Goal: Information Seeking & Learning: Check status

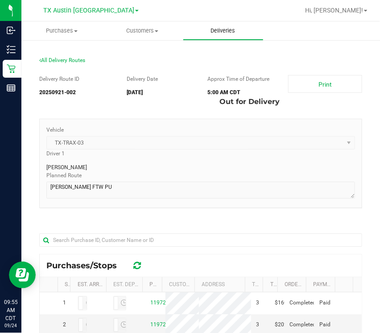
click at [231, 30] on span "Deliveries" at bounding box center [223, 31] width 49 height 8
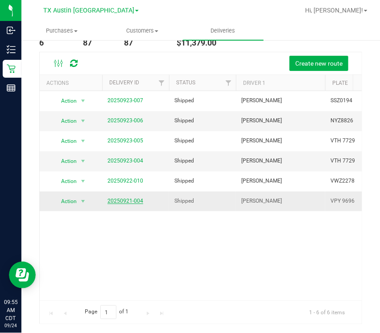
click at [140, 200] on link "20250921-004" at bounding box center [126, 201] width 36 height 6
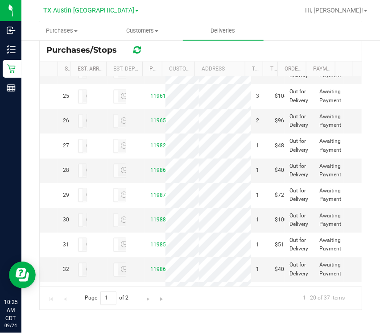
scroll to position [598, 0]
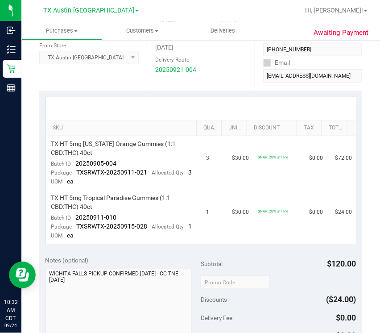
scroll to position [155, 0]
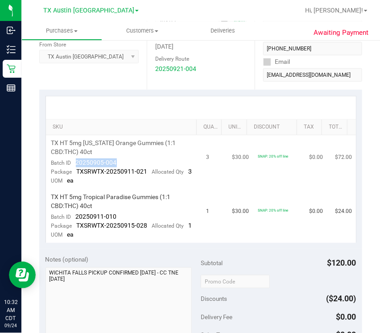
drag, startPoint x: 74, startPoint y: 163, endPoint x: 127, endPoint y: 159, distance: 52.9
click at [127, 159] on td "TX HT 5mg Texas Orange Gummies (1:1 CBD:THC) 40ct Batch ID 20250905-004 Package…" at bounding box center [123, 162] width 155 height 54
click at [104, 159] on span "20250905-004" at bounding box center [96, 162] width 41 height 7
drag, startPoint x: 73, startPoint y: 164, endPoint x: 127, endPoint y: 162, distance: 54.1
click at [127, 162] on td "TX HT 5mg Texas Orange Gummies (1:1 CBD:THC) 40ct Batch ID 20250905-004 Package…" at bounding box center [123, 162] width 155 height 54
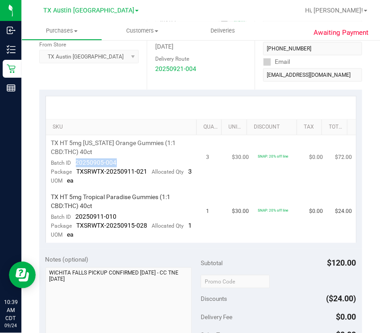
copy span "20250905-004"
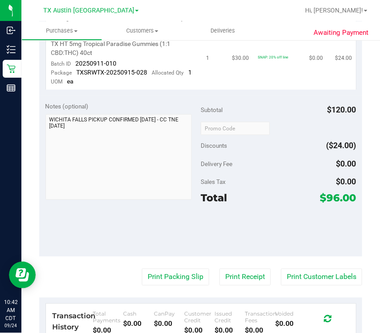
scroll to position [0, 0]
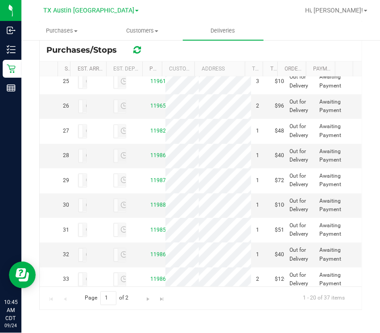
scroll to position [602, 0]
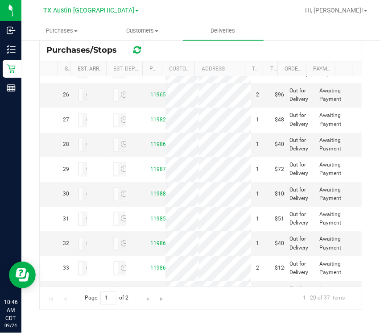
scroll to position [610, 0]
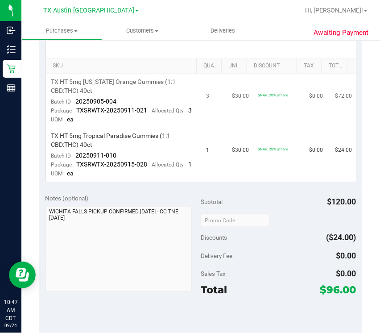
drag, startPoint x: 152, startPoint y: 159, endPoint x: 71, endPoint y: 133, distance: 84.5
click at [71, 128] on td "TX HT 5mg Texas Orange Gummies (1:1 CBD:THC) 40ct Batch ID 20250905-004 Package…" at bounding box center [123, 101] width 155 height 54
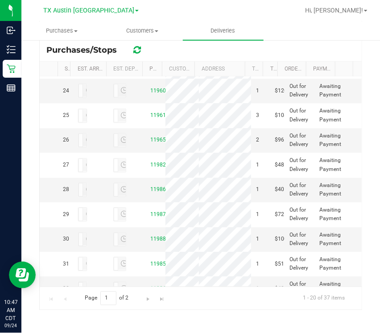
scroll to position [568, 0]
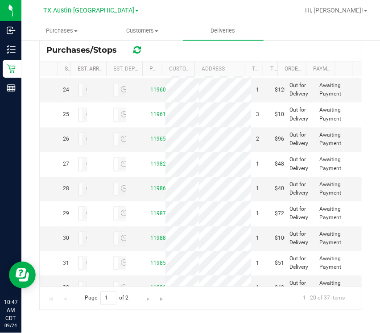
copy link "11967731"
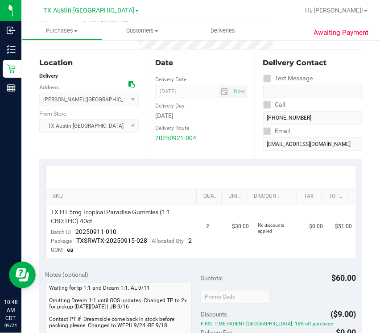
scroll to position [86, 0]
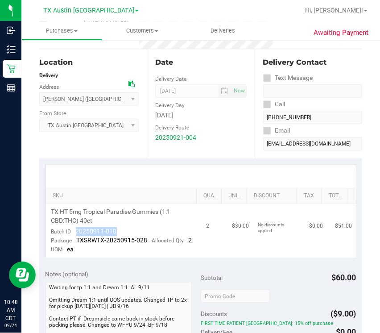
drag, startPoint x: 75, startPoint y: 230, endPoint x: 125, endPoint y: 231, distance: 50.0
click at [125, 232] on td "TX HT 5mg Tropical Paradise Gummies (1:1 CBD:THC) 40ct Batch ID 20250911-010 Pa…" at bounding box center [123, 231] width 155 height 54
drag, startPoint x: 112, startPoint y: 230, endPoint x: 212, endPoint y: 94, distance: 168.9
click at [212, 94] on span "09/24/2025 Now" at bounding box center [200, 90] width 91 height 13
drag, startPoint x: 74, startPoint y: 232, endPoint x: 187, endPoint y: 228, distance: 113.5
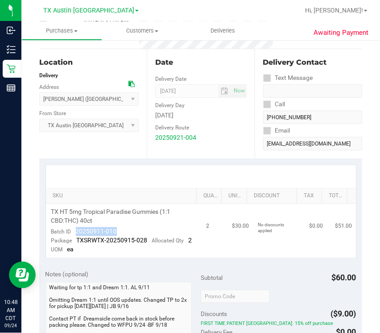
click at [188, 229] on td "TX HT 5mg Tropical Paradise Gummies (1:1 CBD:THC) 40ct Batch ID 20250911-010 Pa…" at bounding box center [123, 231] width 155 height 54
copy span "20250911-010"
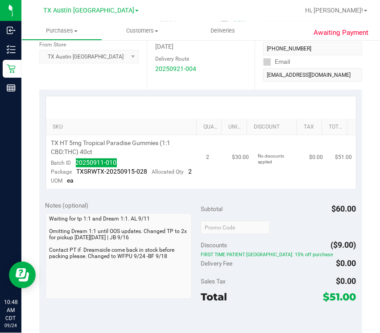
scroll to position [0, 0]
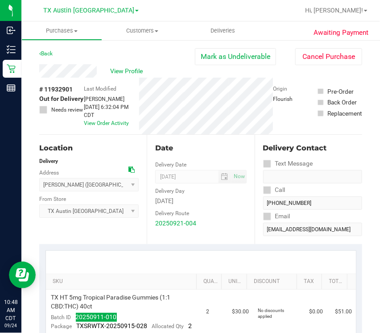
click at [54, 91] on span "# 11932901" at bounding box center [55, 89] width 33 height 9
copy span "11932901"
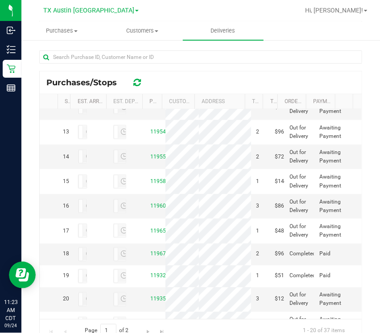
scroll to position [287, 0]
click at [156, 70] on td "11921882" at bounding box center [155, 57] width 21 height 25
copy link "11921882"
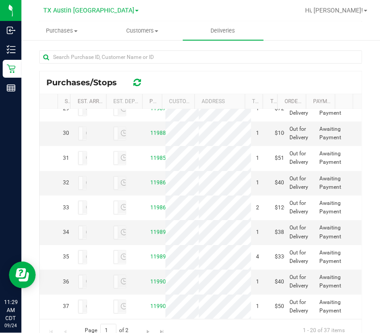
scroll to position [216, 0]
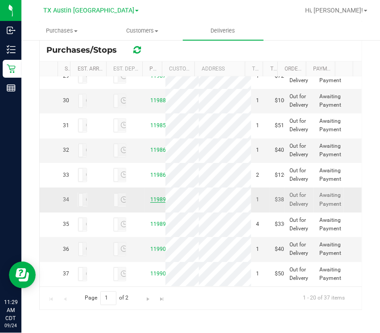
click at [150, 197] on link "11989609" at bounding box center [162, 200] width 25 height 6
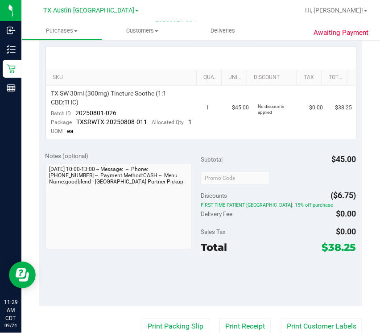
scroll to position [205, 0]
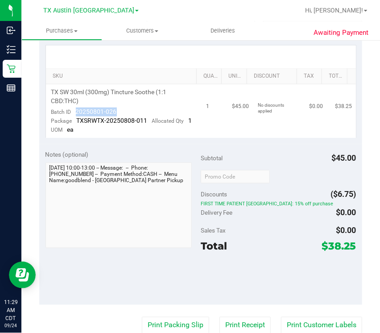
drag, startPoint x: 75, startPoint y: 108, endPoint x: 130, endPoint y: 108, distance: 54.9
click at [130, 108] on td "TX SW 30ml (300mg) Tincture Soothe (1:1 CBD:THC) Batch ID 20250801-026 Package …" at bounding box center [123, 111] width 155 height 54
copy span "20250801-026"
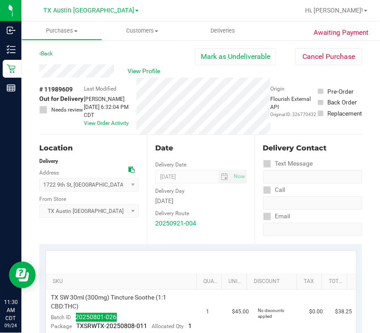
click at [58, 88] on span "# 11989609" at bounding box center [55, 89] width 33 height 9
copy span "11989609"
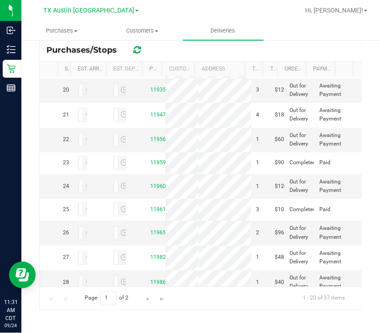
scroll to position [445, 0]
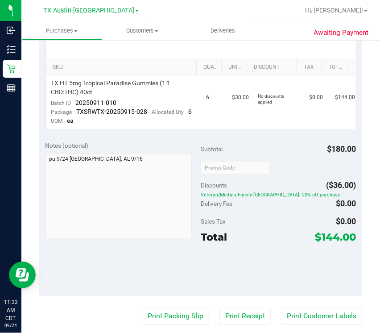
scroll to position [216, 0]
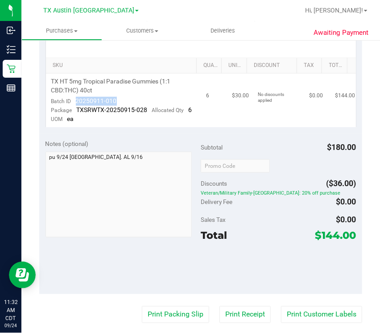
drag, startPoint x: 74, startPoint y: 98, endPoint x: 114, endPoint y: 98, distance: 40.2
click at [123, 96] on td "TX HT 5mg Tropical Paradise Gummies (1:1 CBD:THC) 40ct Batch ID 20250911-010 Pa…" at bounding box center [123, 101] width 155 height 54
copy span "20250911-010"
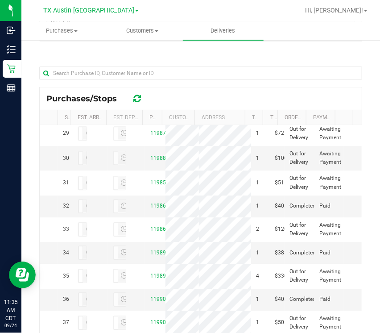
scroll to position [736, 0]
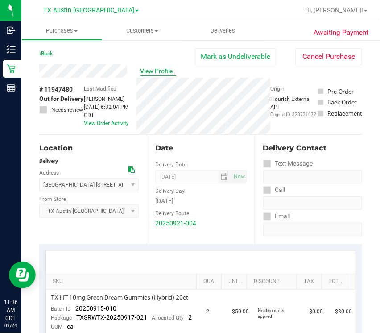
click at [141, 72] on span "View Profile" at bounding box center [159, 71] width 36 height 9
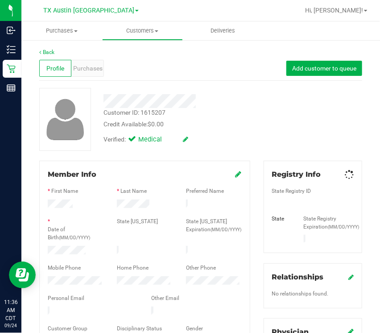
scroll to position [352, 0]
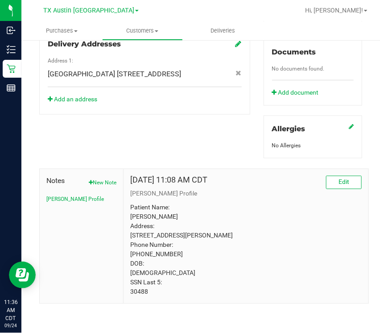
click at [138, 291] on p "Patient Name: GREGORY MCADAMS Address: 2 Ramona Court Wichita Falls, TX, 76310 …" at bounding box center [246, 250] width 232 height 94
copy p "30488"
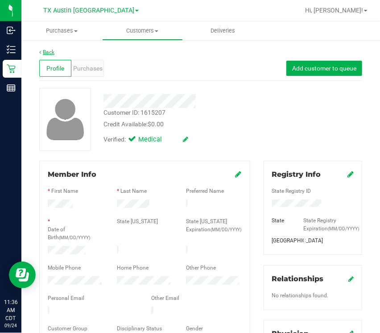
click at [48, 53] on link "Back" at bounding box center [46, 52] width 15 height 6
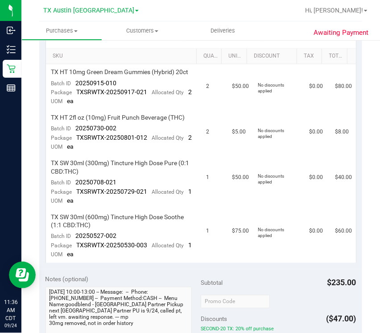
scroll to position [227, 0]
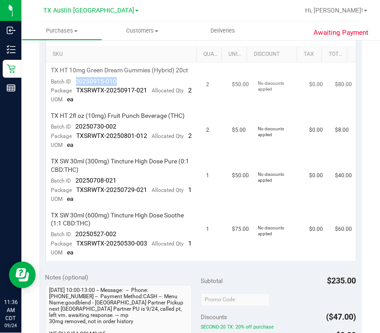
drag, startPoint x: 75, startPoint y: 88, endPoint x: 132, endPoint y: 88, distance: 57.2
click at [130, 88] on td "TX HT 10mg Green Dream Gummies (Hybrid) 20ct Batch ID 20250915-010 Package TXSR…" at bounding box center [123, 86] width 155 height 46
copy span "20250915-010"
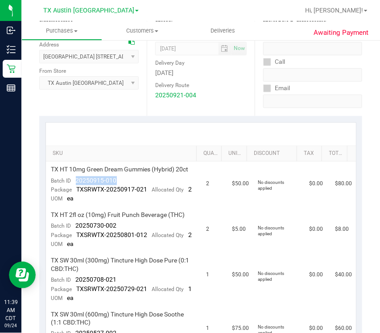
scroll to position [0, 0]
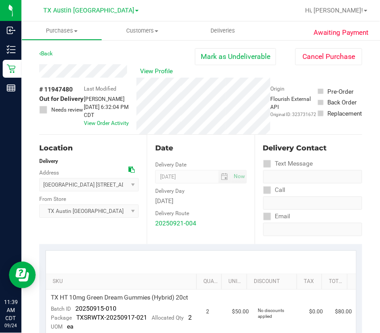
click at [69, 87] on span "# 11947480" at bounding box center [55, 89] width 33 height 9
drag, startPoint x: 69, startPoint y: 87, endPoint x: 55, endPoint y: 88, distance: 13.9
click at [55, 88] on span "# 11947480" at bounding box center [55, 89] width 33 height 9
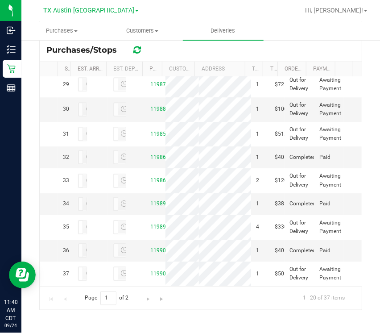
scroll to position [1086, 0]
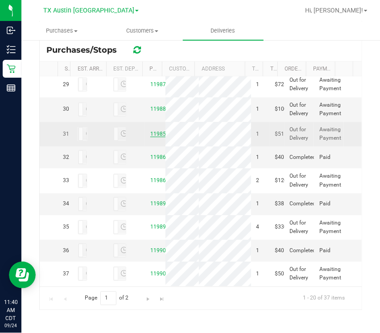
click at [154, 138] on link "11985133" at bounding box center [162, 134] width 25 height 6
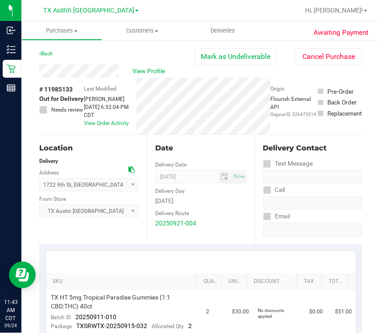
click at [122, 71] on div "View Profile" at bounding box center [117, 70] width 156 height 13
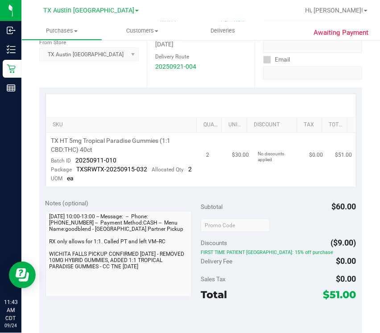
scroll to position [157, 0]
drag, startPoint x: 122, startPoint y: 156, endPoint x: 132, endPoint y: 159, distance: 10.1
click at [132, 159] on td "TX HT 5mg Tropical Paradise Gummies (1:1 CBD:THC) 40ct Batch ID 20250911-010 Pa…" at bounding box center [123, 160] width 155 height 54
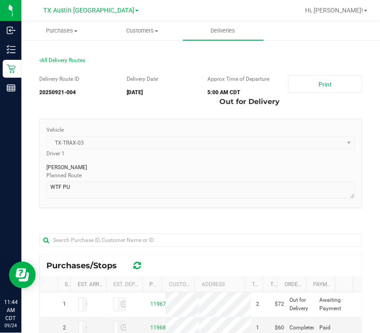
click at [189, 160] on div "[PERSON_NAME]" at bounding box center [200, 166] width 309 height 12
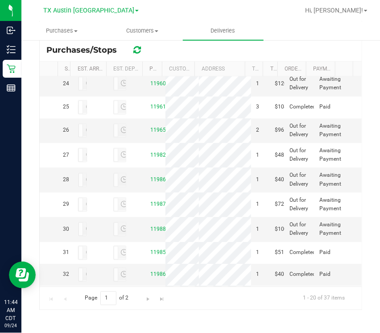
scroll to position [550, 0]
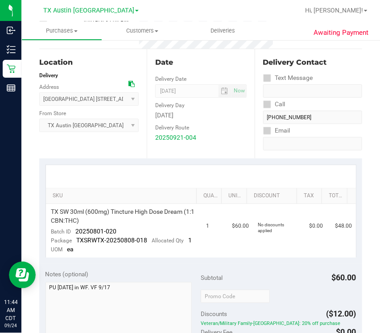
scroll to position [95, 0]
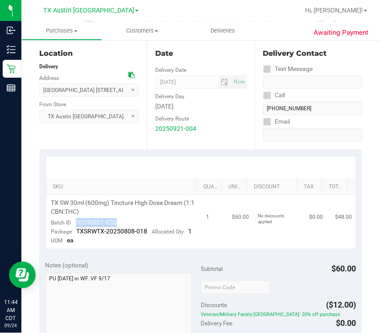
drag, startPoint x: 71, startPoint y: 220, endPoint x: 127, endPoint y: 221, distance: 56.3
click at [127, 221] on td "TX SW 30ml (600mg) Tincture High Dose Dream (1:1 CBN:THC) Batch ID 20250801-020…" at bounding box center [123, 222] width 155 height 54
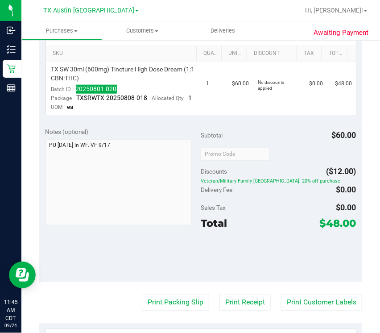
scroll to position [0, 0]
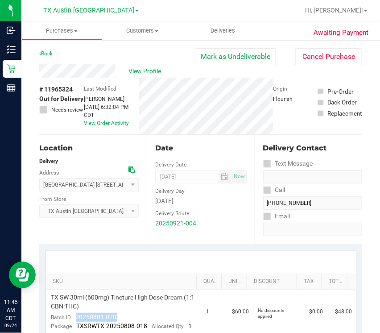
click at [52, 87] on span "# 11965324" at bounding box center [55, 89] width 33 height 9
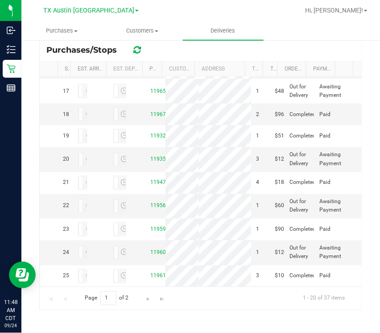
scroll to position [382, 0]
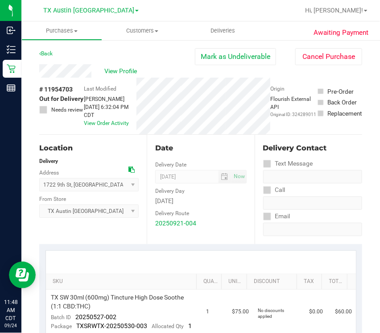
click at [67, 86] on span "# 11954703" at bounding box center [55, 89] width 33 height 9
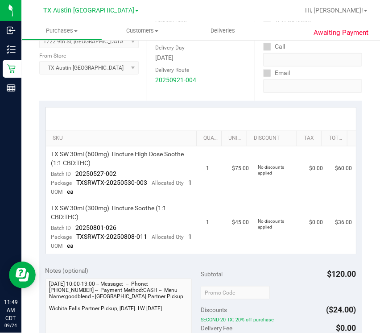
scroll to position [146, 0]
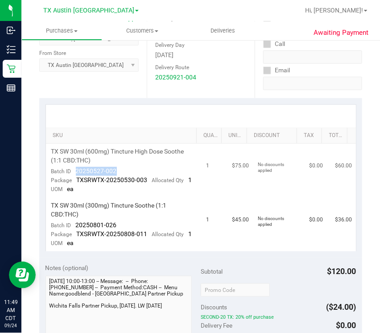
drag, startPoint x: 76, startPoint y: 170, endPoint x: 120, endPoint y: 167, distance: 43.9
click at [121, 167] on td "TX SW 30ml (600mg) Tincture High Dose Soothe (1:1 CBD:THC) Batch ID 20250527-00…" at bounding box center [123, 171] width 155 height 54
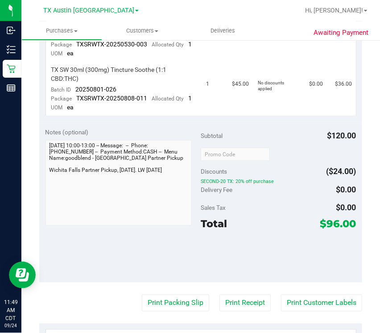
scroll to position [0, 0]
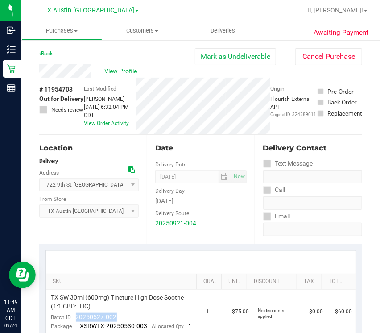
click at [67, 85] on span "# 11954703" at bounding box center [55, 89] width 33 height 9
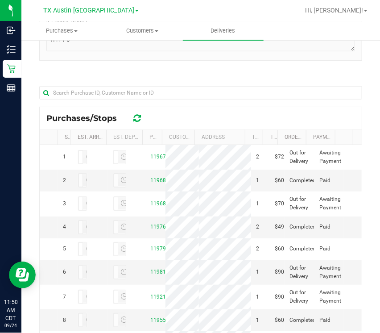
scroll to position [167, 0]
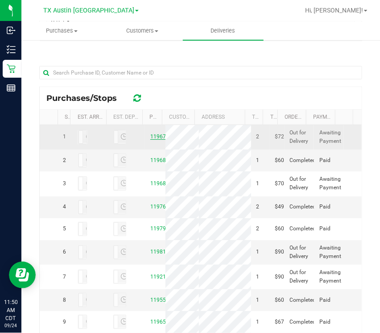
click at [150, 140] on link "11967764" at bounding box center [162, 137] width 25 height 6
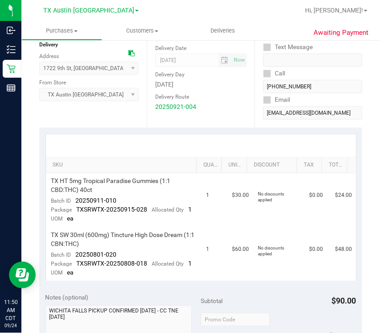
scroll to position [125, 0]
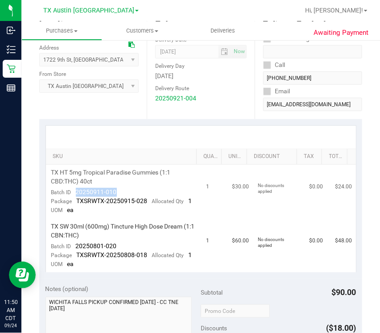
drag, startPoint x: 76, startPoint y: 191, endPoint x: 126, endPoint y: 188, distance: 50.1
click at [126, 188] on td "TX HT 5mg Tropical Paradise Gummies (1:1 CBD:THC) 40ct Batch ID 20250911-010 Pa…" at bounding box center [123, 192] width 155 height 54
drag, startPoint x: 75, startPoint y: 258, endPoint x: 109, endPoint y: 256, distance: 33.5
click at [117, 254] on td "TX SW 30ml (600mg) Tincture High Dose Dream (1:1 CBN:THC) Batch ID 20250801-020…" at bounding box center [123, 246] width 155 height 54
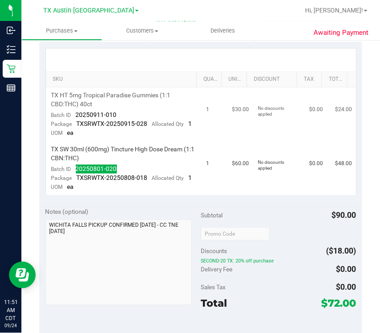
scroll to position [0, 0]
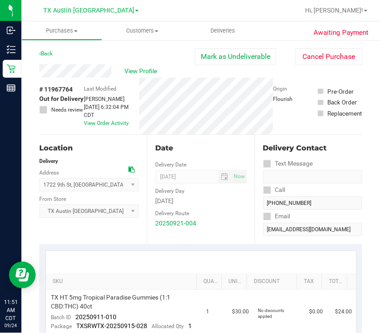
click at [68, 87] on span "# 11967764" at bounding box center [55, 89] width 33 height 9
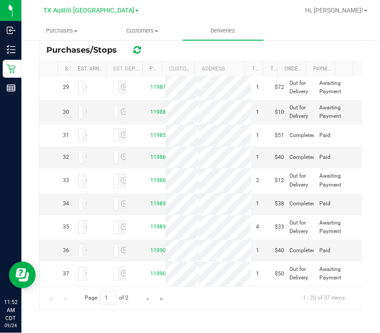
scroll to position [922, 0]
click at [150, 41] on link "11982890" at bounding box center [162, 38] width 25 height 6
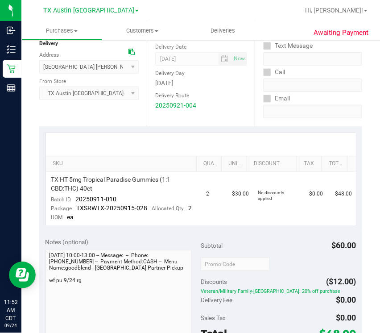
scroll to position [122, 0]
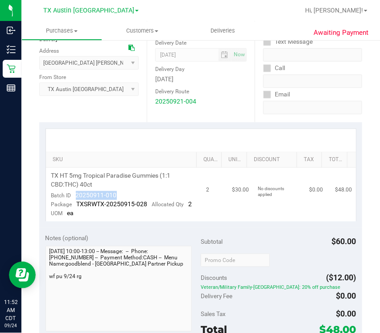
drag, startPoint x: 77, startPoint y: 193, endPoint x: 136, endPoint y: 191, distance: 59.0
click at [136, 191] on td "TX HT 5mg Tropical Paradise Gummies (1:1 CBD:THC) 40ct Batch ID 20250911-010 Pa…" at bounding box center [123, 195] width 155 height 54
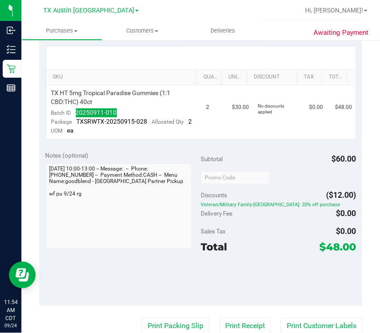
scroll to position [0, 0]
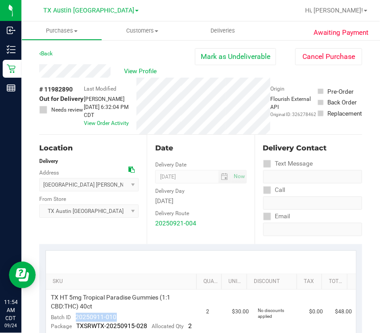
click at [67, 84] on div "# 11982890 Out for Delivery Needs review" at bounding box center [61, 106] width 45 height 57
click at [64, 91] on span "# 11982890" at bounding box center [55, 89] width 33 height 9
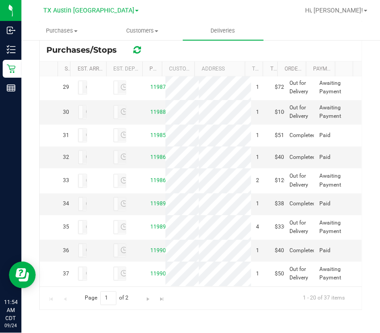
scroll to position [1229, 0]
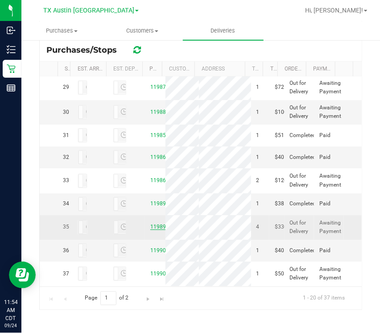
click at [150, 224] on link "11989645" at bounding box center [162, 227] width 25 height 6
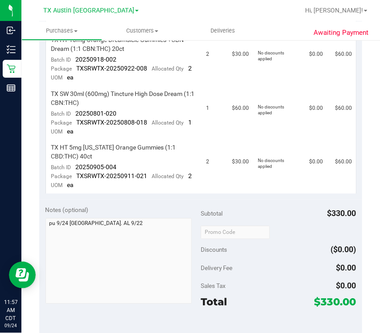
scroll to position [313, 0]
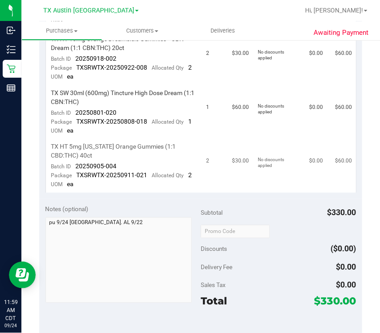
click at [239, 174] on td "$30.00" at bounding box center [240, 166] width 26 height 54
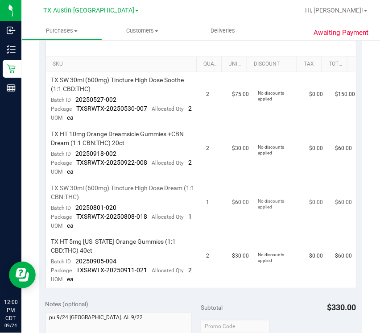
scroll to position [225, 0]
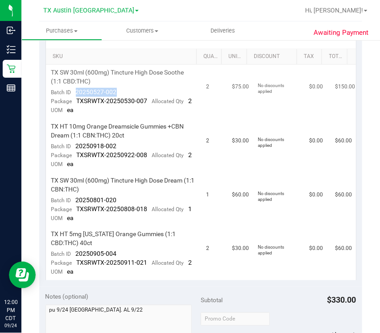
drag, startPoint x: 75, startPoint y: 93, endPoint x: 121, endPoint y: 92, distance: 46.5
click at [125, 91] on td "TX SW 30ml (600mg) Tincture High Dose Soothe (1:1 CBD:THC) Batch ID 20250527-00…" at bounding box center [123, 92] width 155 height 54
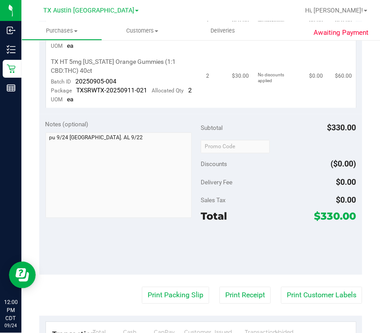
scroll to position [0, 0]
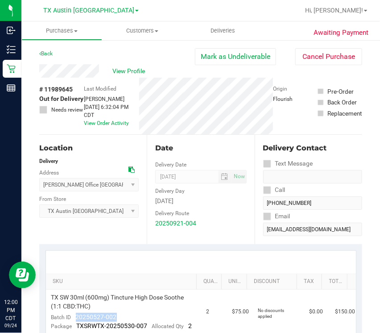
click at [61, 90] on span "# 11989645" at bounding box center [55, 89] width 33 height 9
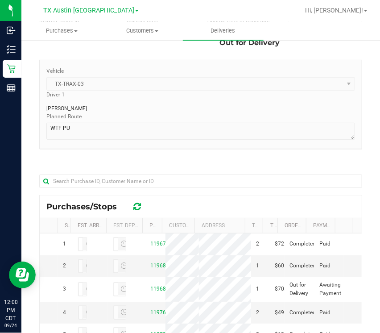
scroll to position [54, 0]
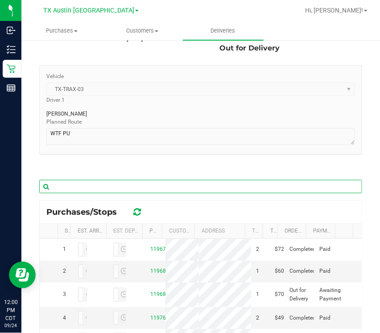
click at [191, 185] on input "text" at bounding box center [200, 186] width 323 height 13
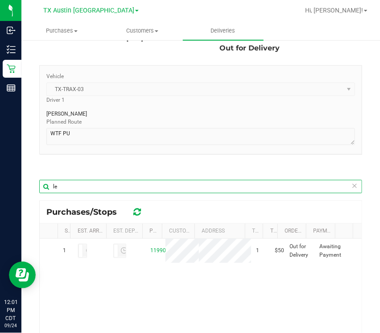
type input "l"
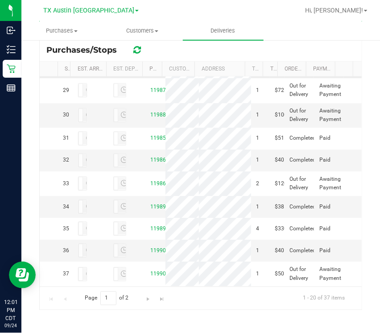
scroll to position [1029, 0]
click at [153, 69] on link "11986857" at bounding box center [162, 66] width 25 height 6
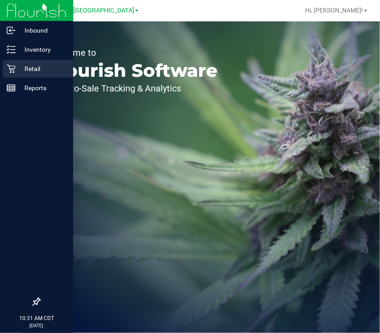
click at [13, 68] on icon at bounding box center [11, 68] width 9 height 9
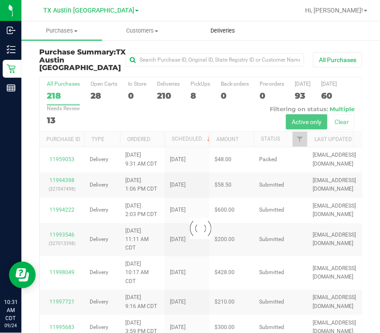
click at [213, 34] on span "Deliveries" at bounding box center [223, 31] width 49 height 8
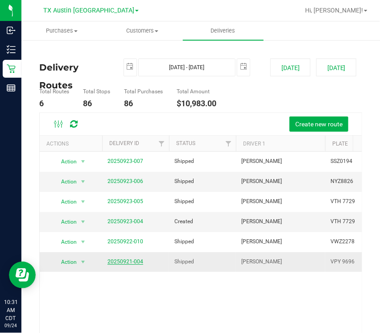
click at [130, 262] on link "20250921-004" at bounding box center [126, 262] width 36 height 6
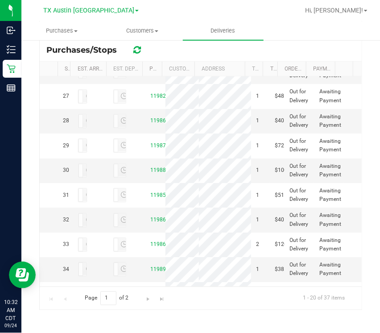
scroll to position [639, 0]
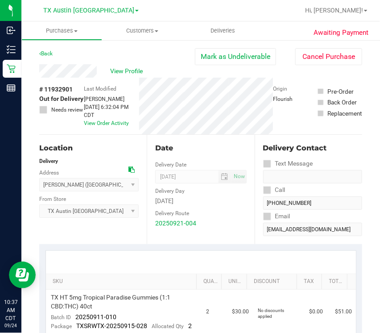
scroll to position [54, 0]
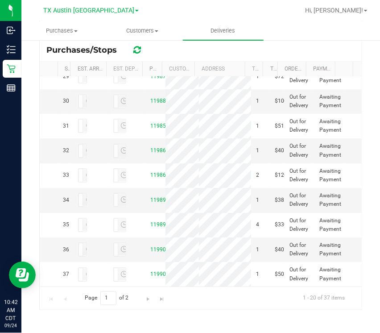
scroll to position [747, 0]
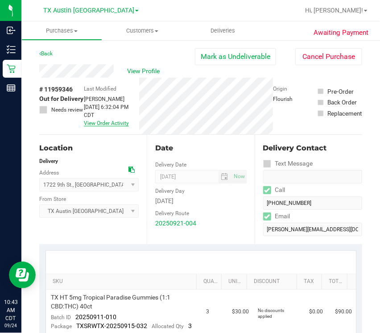
click at [107, 120] on link "View Order Activity" at bounding box center [106, 123] width 45 height 6
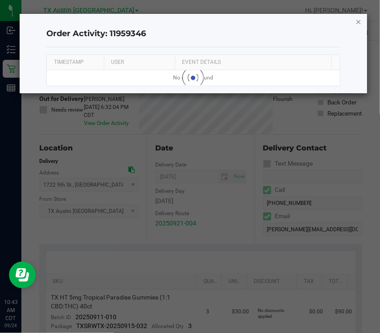
click at [358, 23] on icon "button" at bounding box center [359, 21] width 6 height 11
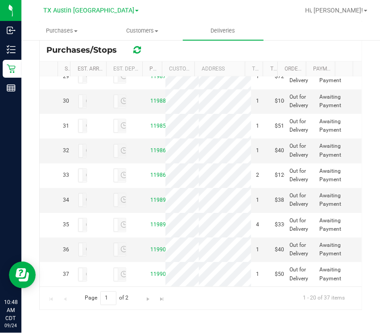
scroll to position [848, 0]
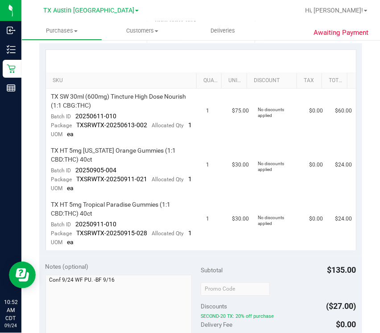
scroll to position [202, 0]
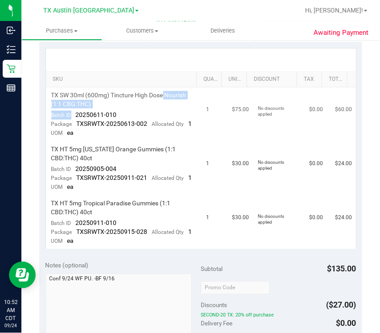
drag, startPoint x: 140, startPoint y: 100, endPoint x: 164, endPoint y: 101, distance: 24.1
click at [165, 100] on td "TX SW 30ml (600mg) Tincture High Dose Nourish (1:1 CBG:THC) Batch ID 20250611-0…" at bounding box center [123, 115] width 155 height 54
drag, startPoint x: 76, startPoint y: 113, endPoint x: 121, endPoint y: 111, distance: 45.1
click at [121, 111] on td "TX SW 30ml (600mg) Tincture High Dose Nourish (1:1 CBG:THC) Batch ID 20250611-0…" at bounding box center [123, 115] width 155 height 54
drag, startPoint x: 105, startPoint y: 110, endPoint x: 114, endPoint y: 113, distance: 9.9
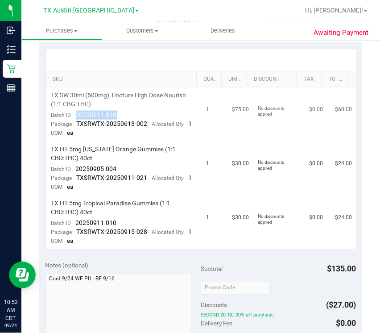
click at [121, 114] on td "TX SW 30ml (600mg) Tincture High Dose Nourish (1:1 CBG:THC) Batch ID 20250611-0…" at bounding box center [123, 115] width 155 height 54
copy span "20250611-010"
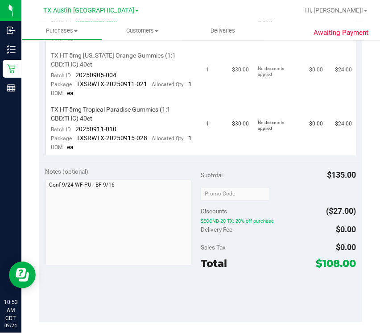
scroll to position [0, 0]
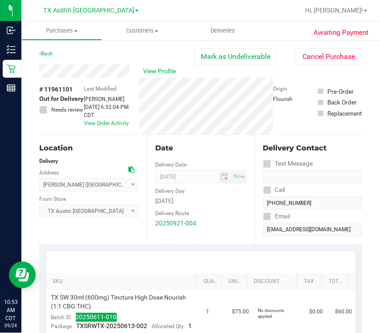
click at [57, 89] on span "# 11961101" at bounding box center [55, 89] width 33 height 9
copy span "11961101"
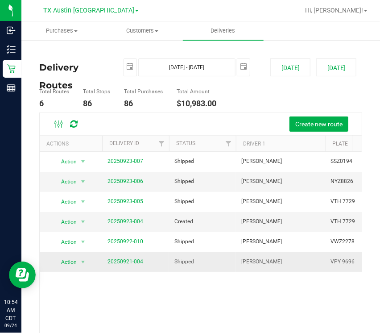
click at [132, 258] on span "20250921-004" at bounding box center [126, 262] width 36 height 8
click at [132, 259] on link "20250921-004" at bounding box center [126, 262] width 36 height 6
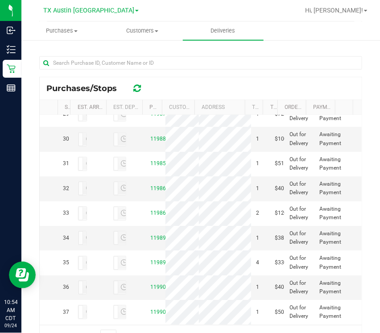
scroll to position [1254, 0]
click at [150, 284] on link "11990170" at bounding box center [162, 287] width 25 height 6
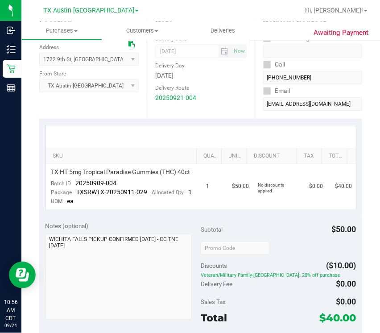
scroll to position [126, 0]
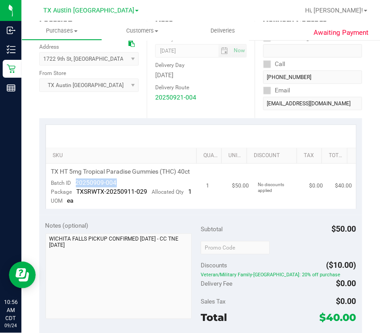
drag, startPoint x: 71, startPoint y: 188, endPoint x: 126, endPoint y: 189, distance: 54.5
click at [128, 189] on td "TX HT 5mg Tropical Paradise Gummies (THC) 40ct Batch ID 20250909-004 Package TX…" at bounding box center [123, 186] width 155 height 45
copy span "20250909-004"
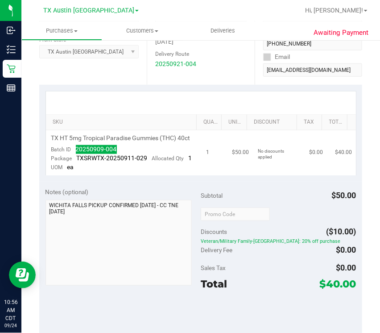
scroll to position [0, 0]
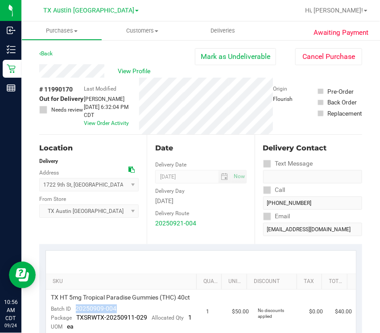
click at [66, 88] on span "# 11990170" at bounding box center [55, 89] width 33 height 9
copy span "11990170"
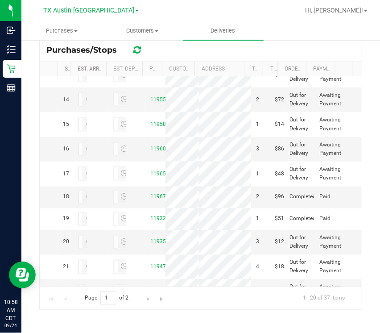
scroll to position [311, 0]
click at [150, 53] on link "11951879" at bounding box center [162, 49] width 25 height 6
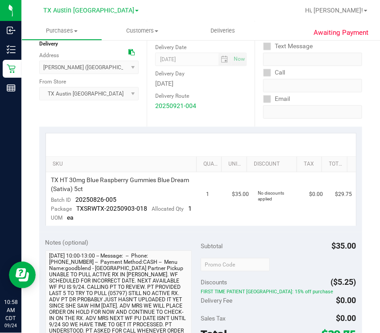
scroll to position [121, 0]
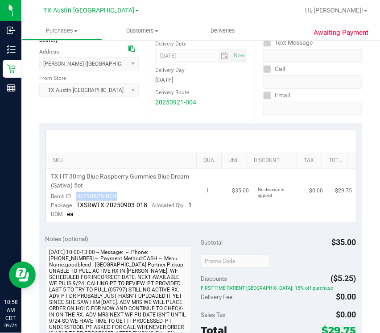
drag, startPoint x: 76, startPoint y: 194, endPoint x: 122, endPoint y: 195, distance: 46.4
click at [122, 195] on td "TX HT 30mg Blue Raspberry Gummies Blue Dream (Sativa) 5ct Batch ID 20250826-005…" at bounding box center [123, 196] width 155 height 54
copy span "20250826-005"
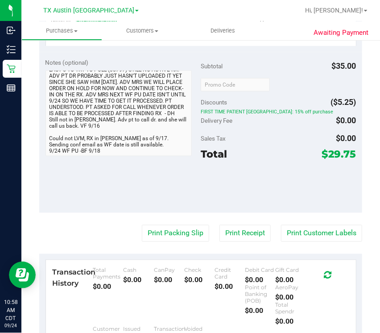
scroll to position [0, 0]
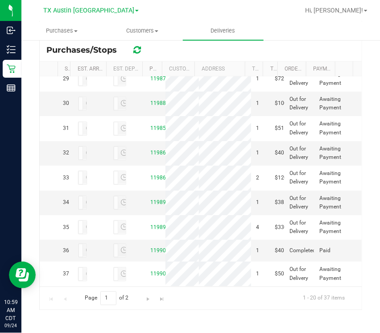
scroll to position [815, 0]
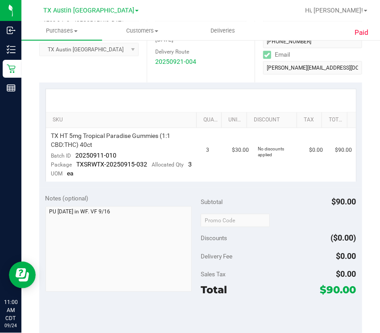
scroll to position [171, 0]
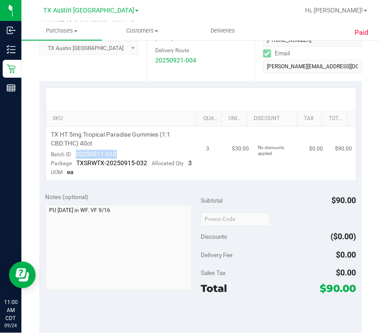
drag, startPoint x: 75, startPoint y: 152, endPoint x: 117, endPoint y: 155, distance: 43.0
click at [117, 155] on td "TX HT 5mg Tropical Paradise Gummies (1:1 CBD:THC) 40ct Batch ID 20250911-010 Pa…" at bounding box center [123, 154] width 155 height 54
copy span "20250911-010"
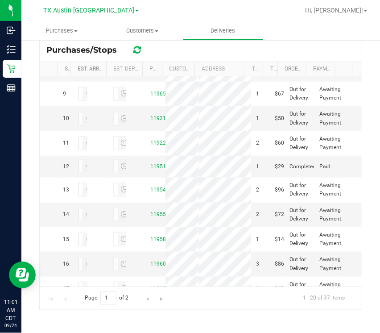
scroll to position [193, 0]
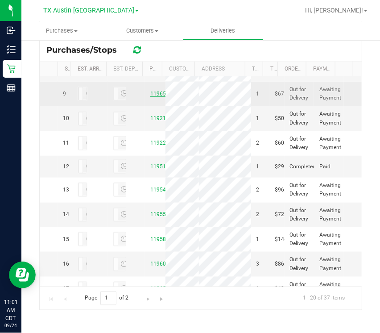
click at [156, 97] on link "11965744" at bounding box center [162, 94] width 25 height 6
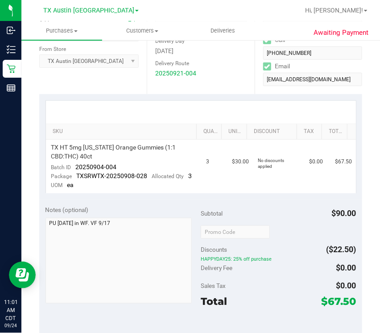
scroll to position [150, 0]
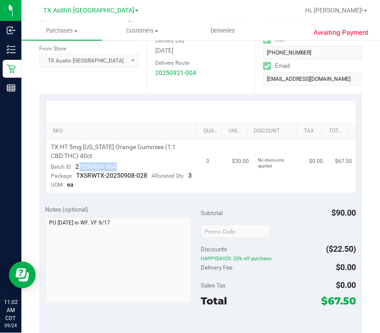
drag, startPoint x: 78, startPoint y: 165, endPoint x: 116, endPoint y: 163, distance: 38.4
click at [118, 163] on td "TX HT 5mg [US_STATE] Orange Gummies (1:1 CBD:THC) 40ct Batch ID 20250904-004 Pa…" at bounding box center [123, 166] width 155 height 54
drag, startPoint x: 74, startPoint y: 166, endPoint x: 121, endPoint y: 163, distance: 46.5
click at [127, 163] on td "TX HT 5mg [US_STATE] Orange Gummies (1:1 CBD:THC) 40ct Batch ID 20250904-004 Pa…" at bounding box center [123, 166] width 155 height 54
copy span "20250904-004"
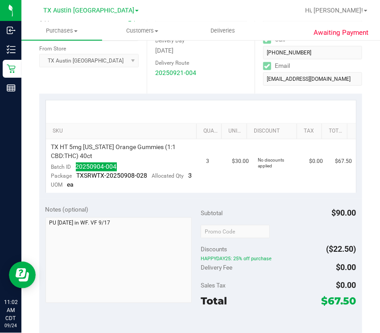
scroll to position [0, 0]
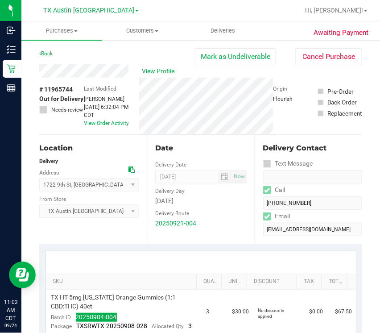
click at [56, 88] on span "# 11965744" at bounding box center [55, 89] width 33 height 9
copy span "11965744"
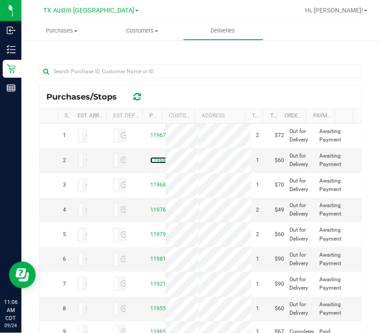
click at [150, 163] on link "11968044" at bounding box center [162, 160] width 25 height 6
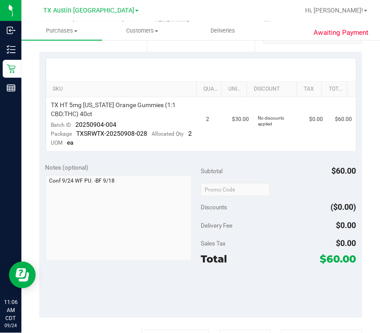
scroll to position [194, 0]
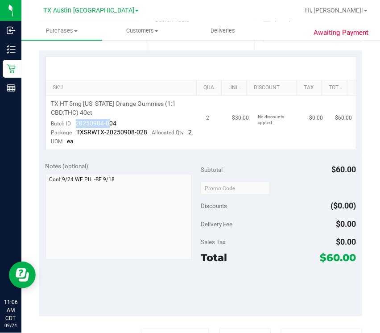
drag, startPoint x: 74, startPoint y: 121, endPoint x: 109, endPoint y: 121, distance: 34.4
click at [110, 121] on div "Batch ID 20250904-004" at bounding box center [84, 123] width 66 height 9
click at [79, 123] on span "20250904-004" at bounding box center [96, 123] width 41 height 7
drag, startPoint x: 77, startPoint y: 122, endPoint x: 149, endPoint y: 124, distance: 71.5
click at [155, 124] on td "TX HT 5mg [US_STATE] Orange Gummies (1:1 CBD:THC) 40ct Batch ID 20250904-004 Pa…" at bounding box center [123, 123] width 155 height 54
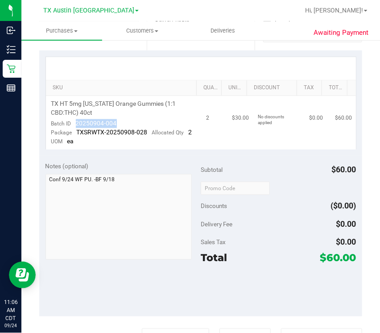
copy span "20250904-004"
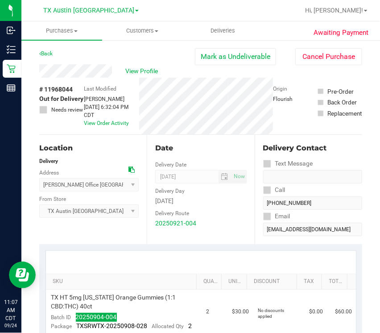
click at [54, 89] on span "# 11968044" at bounding box center [55, 89] width 33 height 9
copy span "11968044"
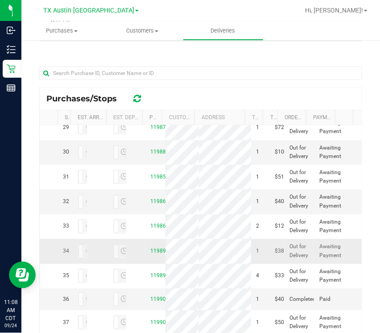
scroll to position [1191, 0]
click at [150, 199] on link "11986041" at bounding box center [162, 202] width 25 height 6
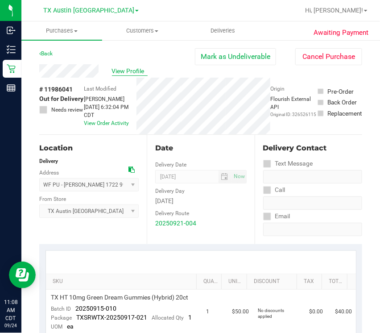
click at [136, 69] on span "View Profile" at bounding box center [130, 71] width 36 height 9
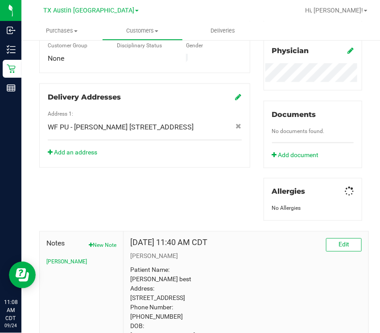
scroll to position [361, 0]
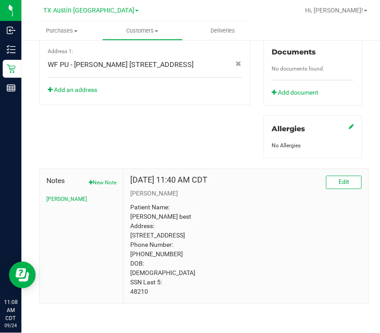
drag, startPoint x: 379, startPoint y: 172, endPoint x: 136, endPoint y: 288, distance: 269.3
click at [136, 288] on p "Patient Name: [PERSON_NAME] best Address: [STREET_ADDRESS] Phone Number: [PHONE…" at bounding box center [246, 250] width 232 height 94
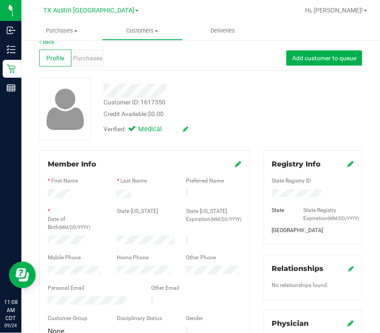
scroll to position [0, 0]
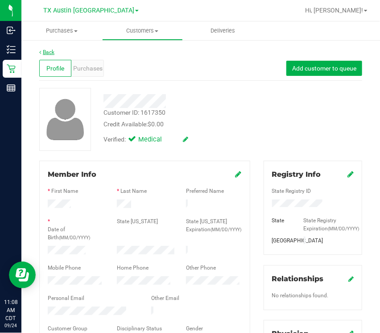
click at [47, 51] on link "Back" at bounding box center [46, 52] width 15 height 6
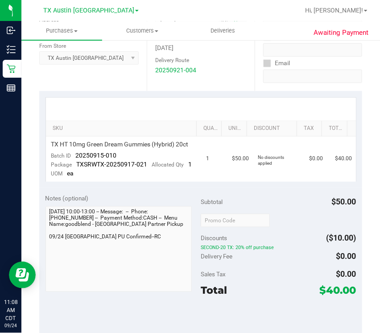
scroll to position [154, 0]
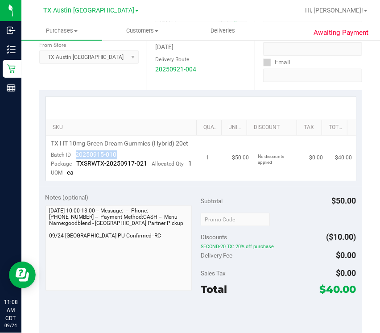
drag, startPoint x: 75, startPoint y: 161, endPoint x: 128, endPoint y: 162, distance: 52.7
click at [128, 162] on td "TX HT 10mg Green Dream Gummies (Hybrid) 20ct Batch ID 20250915-010 Package TXSR…" at bounding box center [123, 158] width 155 height 45
copy span "20250915-010"
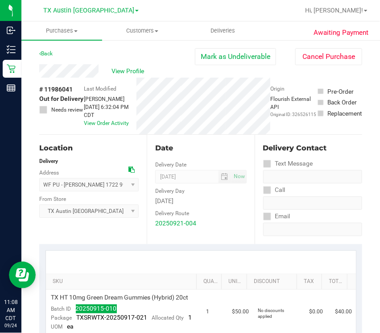
click at [59, 89] on span "# 11986041" at bounding box center [55, 89] width 33 height 9
copy span "11986041"
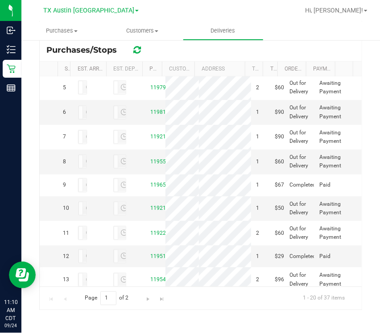
scroll to position [114, 0]
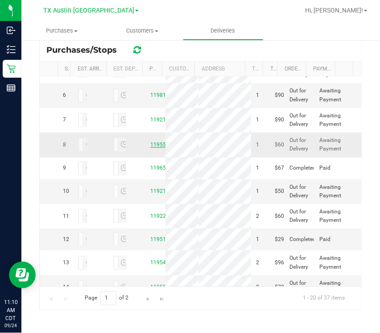
click at [157, 148] on link "11955659" at bounding box center [162, 145] width 25 height 6
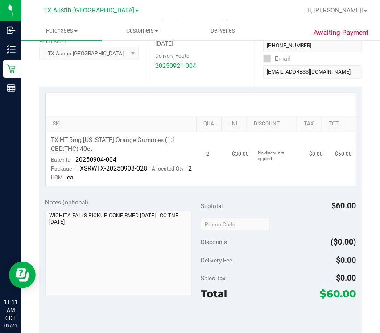
scroll to position [158, 0]
drag, startPoint x: 75, startPoint y: 156, endPoint x: 115, endPoint y: 150, distance: 40.7
click at [114, 150] on td "TX HT 5mg [US_STATE] Orange Gummies (1:1 CBD:THC) 40ct Batch ID 20250904-004 Pa…" at bounding box center [123, 159] width 155 height 54
drag, startPoint x: 76, startPoint y: 155, endPoint x: 116, endPoint y: 156, distance: 39.7
click at [116, 156] on td "TX HT 5mg [US_STATE] Orange Gummies (1:1 CBD:THC) 40ct Batch ID 20250904-004 Pa…" at bounding box center [123, 159] width 155 height 54
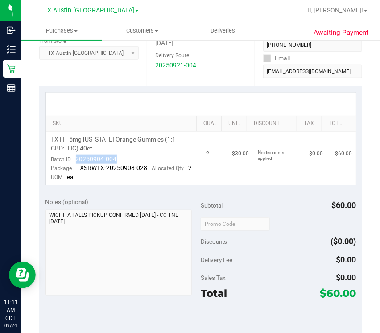
copy span "20250904-004"
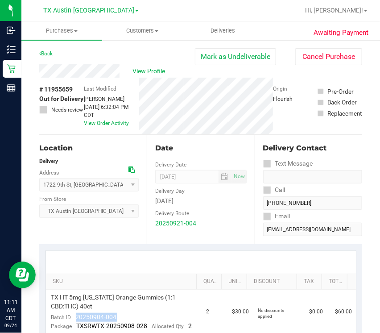
click at [63, 88] on span "# 11955659" at bounding box center [55, 89] width 33 height 9
copy span "11955659"
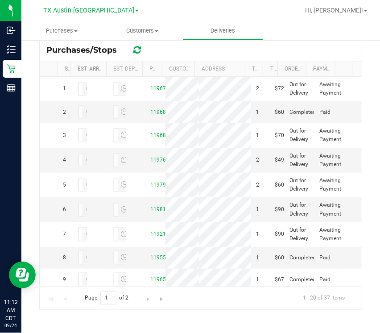
scroll to position [215, 0]
click at [150, 163] on link "11976749" at bounding box center [162, 160] width 25 height 6
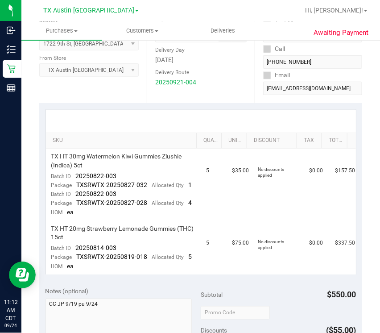
scroll to position [142, 0]
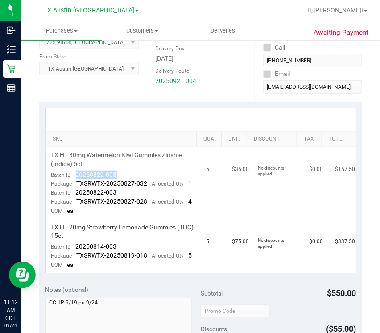
drag, startPoint x: 77, startPoint y: 173, endPoint x: 119, endPoint y: 173, distance: 42.4
click at [120, 172] on td "TX HT 30mg Watermelon Kiwi Gummies Zlushie (Indica) 5ct Batch ID 20250822-003 P…" at bounding box center [123, 183] width 155 height 72
copy span "20250822-003"
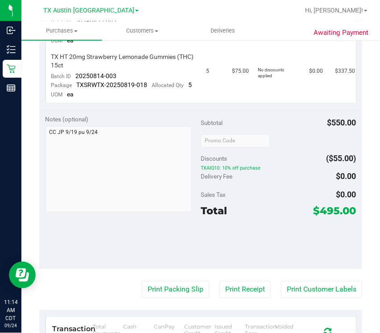
scroll to position [0, 0]
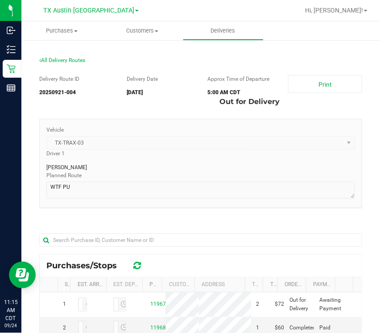
scroll to position [216, 0]
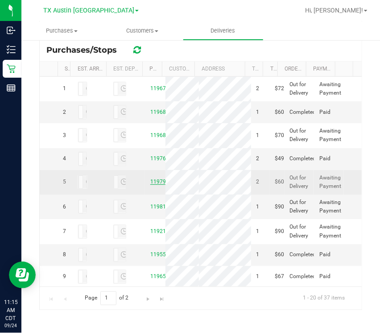
click at [154, 185] on link "11979466" at bounding box center [162, 182] width 25 height 6
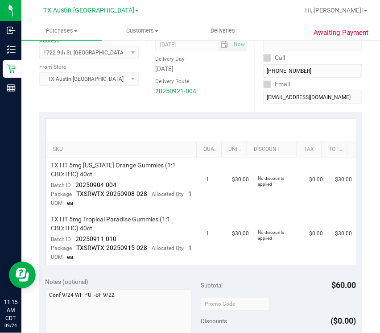
scroll to position [151, 0]
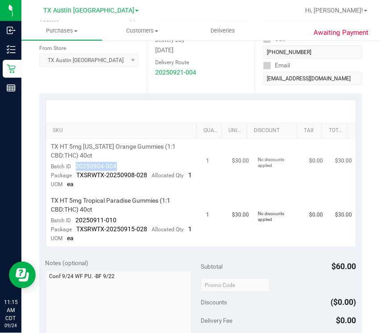
drag, startPoint x: 75, startPoint y: 165, endPoint x: 130, endPoint y: 165, distance: 54.0
click at [130, 165] on td "TX HT 5mg [US_STATE] Orange Gummies (1:1 CBD:THC) 40ct Batch ID 20250904-004 Pa…" at bounding box center [123, 166] width 155 height 54
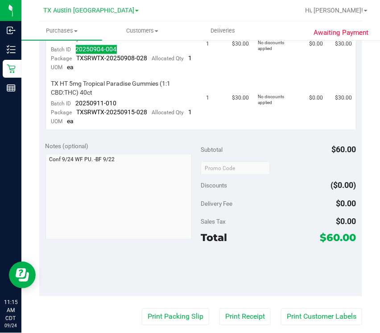
scroll to position [0, 0]
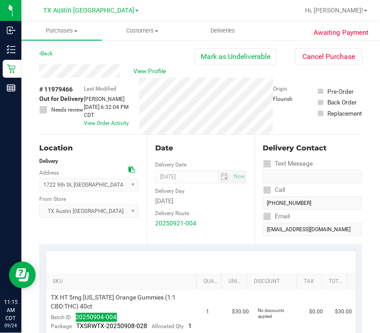
click at [68, 90] on span "# 11979466" at bounding box center [55, 89] width 33 height 9
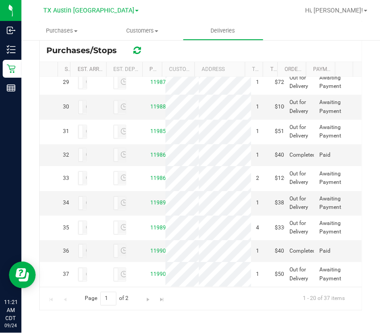
scroll to position [1268, 0]
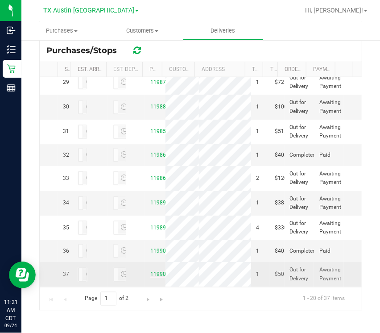
click at [150, 272] on link "11990276" at bounding box center [162, 275] width 25 height 6
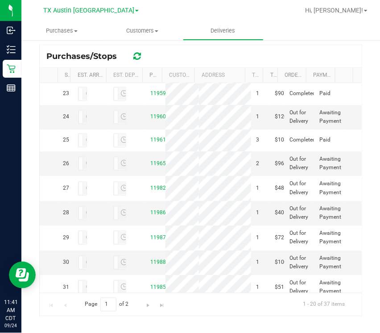
scroll to position [538, 0]
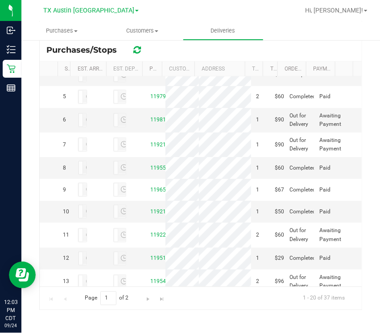
scroll to position [84, 0]
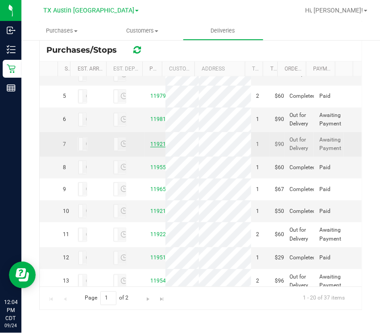
click at [153, 147] on link "11921557" at bounding box center [162, 144] width 25 height 6
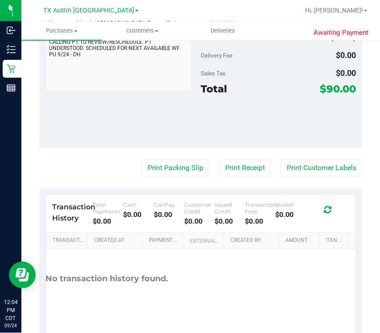
scroll to position [123, 0]
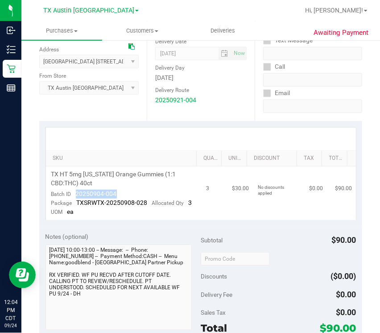
drag, startPoint x: 74, startPoint y: 193, endPoint x: 126, endPoint y: 188, distance: 52.4
click at [126, 188] on td "TX HT 5mg [US_STATE] Orange Gummies (1:1 CBD:THC) 40ct Batch ID 20250904-004 Pa…" at bounding box center [123, 194] width 155 height 54
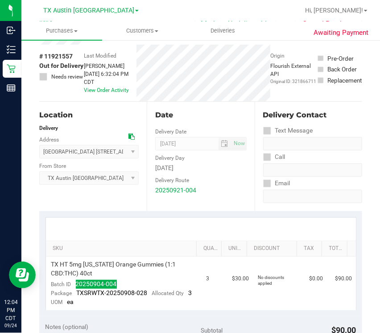
scroll to position [0, 0]
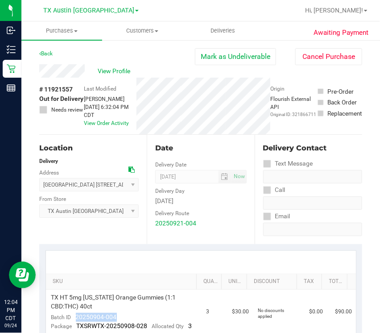
click at [65, 91] on span "# 11921557" at bounding box center [55, 89] width 33 height 9
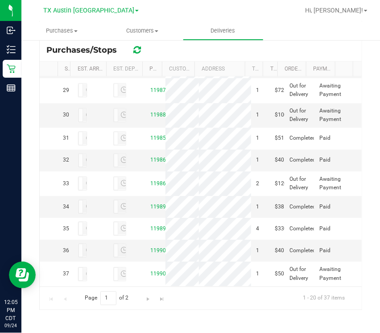
scroll to position [933, 0]
click at [154, 22] on link "11965232" at bounding box center [162, 19] width 25 height 6
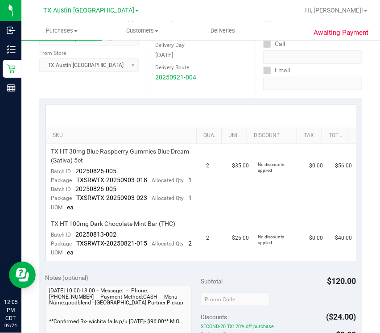
scroll to position [147, 0]
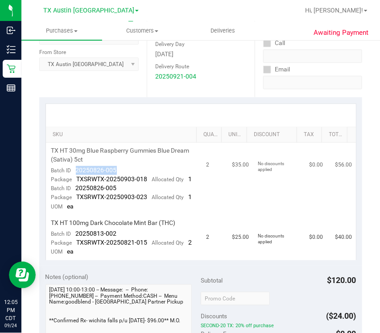
drag, startPoint x: 73, startPoint y: 168, endPoint x: 121, endPoint y: 167, distance: 48.7
click at [125, 167] on td "TX HT 30mg Blue Raspberry Gummies Blue Dream (Sativa) 5ct Batch ID 20250826-005…" at bounding box center [123, 179] width 155 height 72
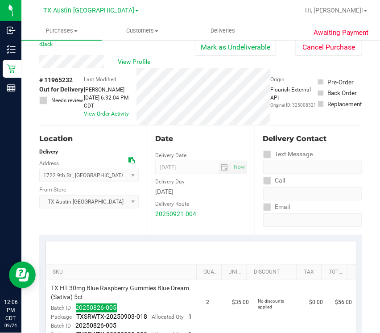
scroll to position [0, 0]
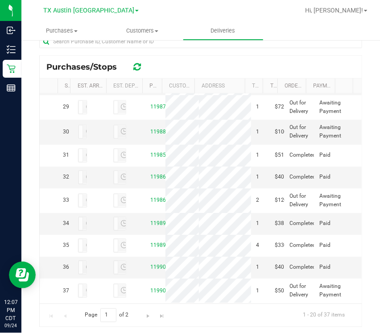
scroll to position [966, 0]
click at [151, 86] on link "11986857" at bounding box center [162, 82] width 25 height 6
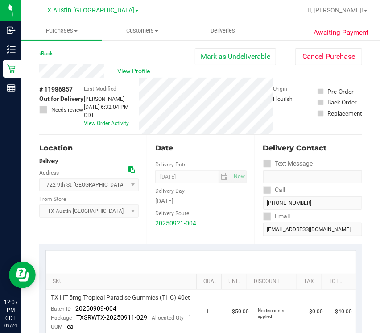
scroll to position [214, 0]
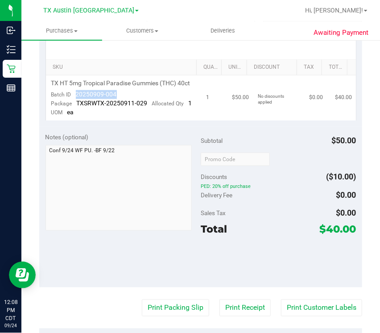
drag, startPoint x: 76, startPoint y: 100, endPoint x: 116, endPoint y: 103, distance: 40.3
click at [116, 103] on td "TX HT 5mg Tropical Paradise Gummies (THC) 40ct Batch ID 20250909-004 Package TX…" at bounding box center [123, 97] width 155 height 45
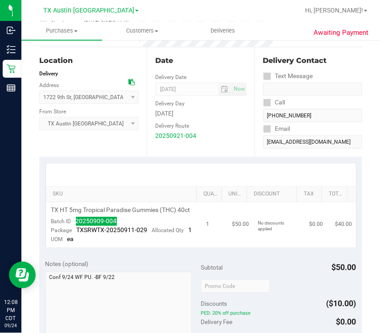
scroll to position [0, 0]
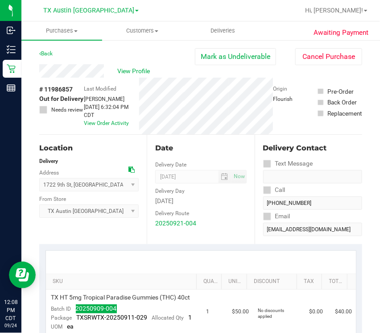
click at [67, 87] on span "# 11986857" at bounding box center [55, 89] width 33 height 9
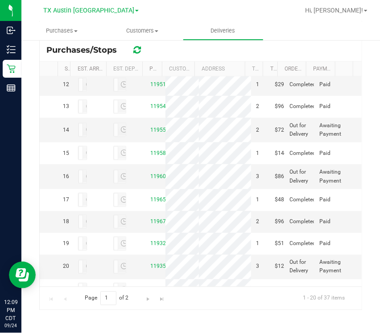
scroll to position [252, 0]
click at [154, 41] on link "11921882" at bounding box center [162, 37] width 25 height 6
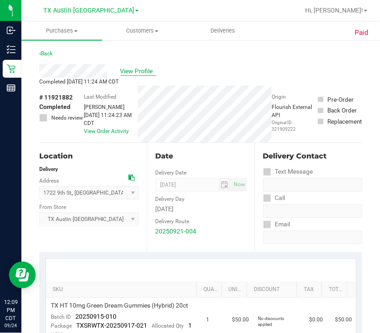
click at [146, 71] on span "View Profile" at bounding box center [139, 71] width 36 height 9
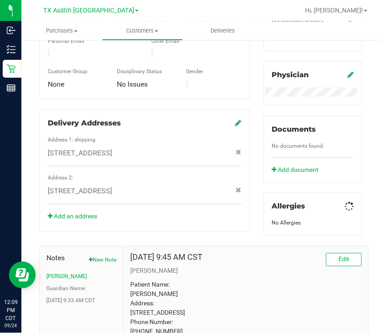
scroll to position [380, 0]
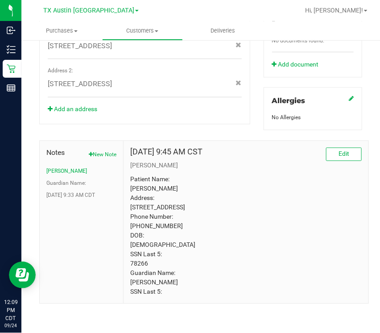
click at [140, 261] on p "Patient Name: [PERSON_NAME] Address: [STREET_ADDRESS] Phone Number: [PHONE_NUMB…" at bounding box center [246, 236] width 232 height 122
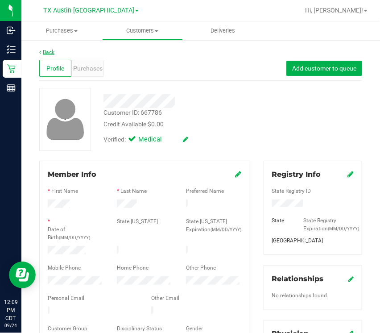
click at [48, 52] on link "Back" at bounding box center [46, 52] width 15 height 6
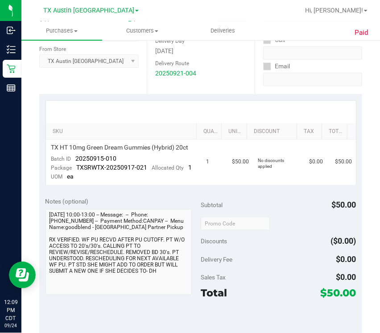
scroll to position [159, 0]
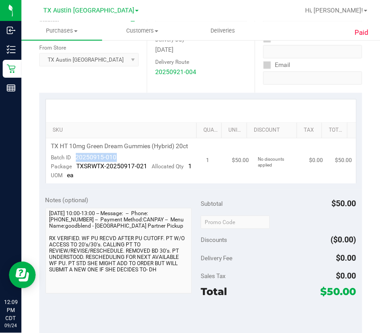
drag, startPoint x: 70, startPoint y: 166, endPoint x: 125, endPoint y: 165, distance: 54.5
click at [125, 165] on td "TX HT 10mg Green Dream Gummies (Hybrid) 20ct Batch ID 20250915-010 Package TXSR…" at bounding box center [123, 160] width 155 height 45
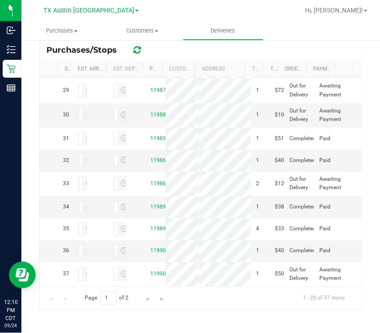
scroll to position [818, 0]
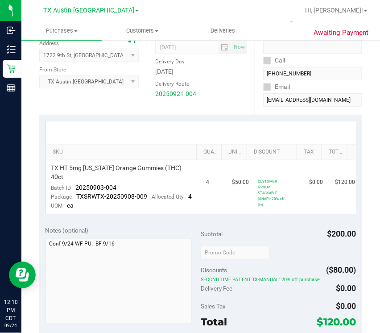
scroll to position [132, 0]
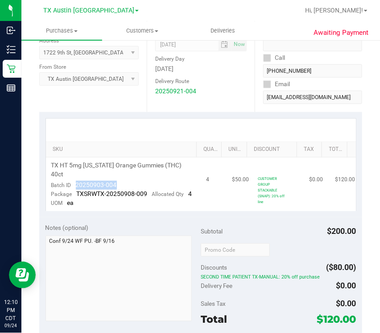
drag, startPoint x: 76, startPoint y: 177, endPoint x: 110, endPoint y: 170, distance: 34.6
click at [110, 171] on td "TX HT 5mg [US_STATE] Orange Gummies (THC) 40ct Batch ID 20250903-004 Package TX…" at bounding box center [123, 185] width 155 height 54
drag, startPoint x: 104, startPoint y: 170, endPoint x: 121, endPoint y: 178, distance: 18.6
click at [121, 178] on td "TX HT 5mg [US_STATE] Orange Gummies (THC) 40ct Batch ID 20250903-004 Package TX…" at bounding box center [123, 185] width 155 height 54
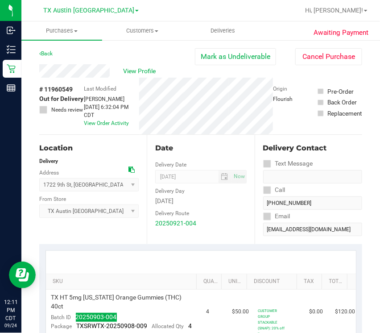
click at [66, 90] on span "# 11960549" at bounding box center [55, 89] width 33 height 9
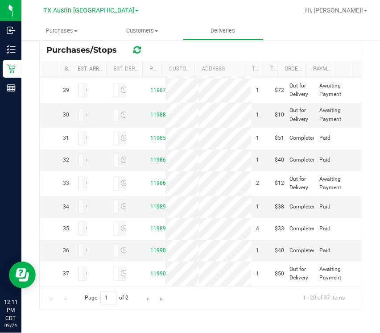
scroll to position [1268, 0]
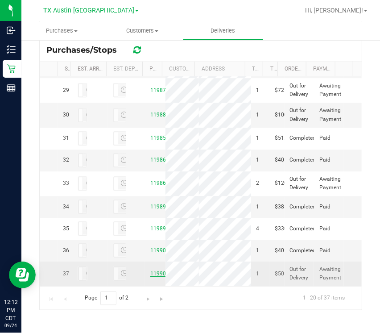
click at [150, 271] on link "11990276" at bounding box center [162, 274] width 25 height 6
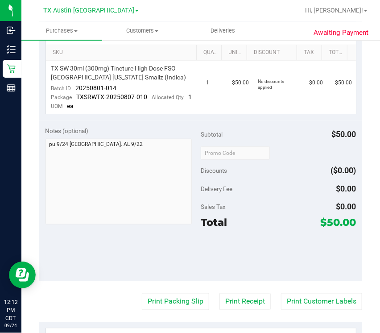
scroll to position [230, 0]
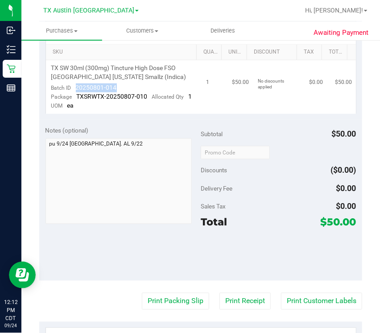
drag, startPoint x: 74, startPoint y: 85, endPoint x: 134, endPoint y: 86, distance: 59.9
click at [134, 86] on td "TX SW 30ml (300mg) Tincture High Dose FSO [GEOGRAPHIC_DATA] [US_STATE] Smallz (…" at bounding box center [123, 87] width 155 height 54
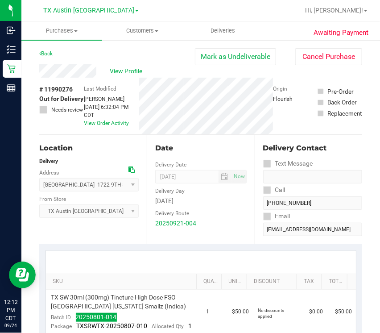
click at [68, 87] on span "# 11990276" at bounding box center [55, 89] width 33 height 9
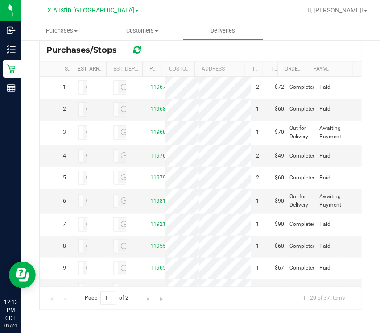
scroll to position [64, 0]
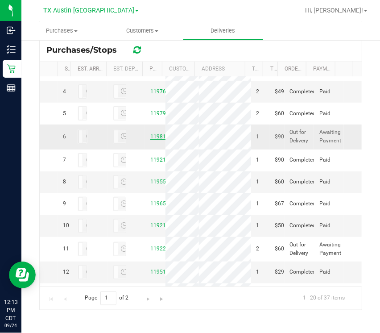
click at [150, 140] on link "11981947" at bounding box center [162, 137] width 25 height 6
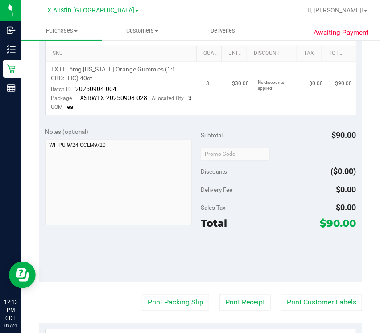
scroll to position [229, 0]
drag, startPoint x: 75, startPoint y: 88, endPoint x: 111, endPoint y: 88, distance: 35.3
click at [122, 88] on td "TX HT 5mg [US_STATE] Orange Gummies (1:1 CBD:THC) 40ct Batch ID 20250904-004 Pa…" at bounding box center [123, 88] width 155 height 54
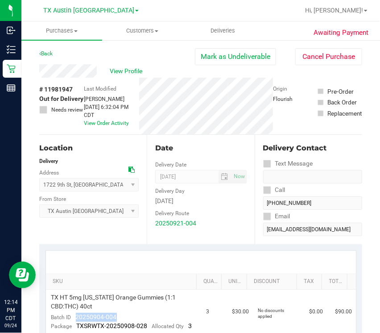
click at [61, 88] on span "# 11981947" at bounding box center [55, 89] width 33 height 9
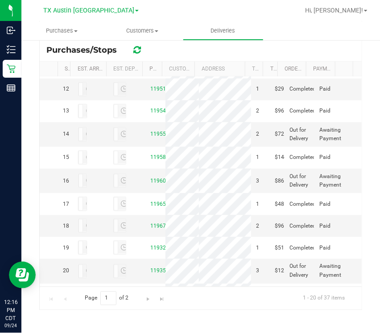
scroll to position [245, 0]
click at [154, 68] on link "11922608" at bounding box center [162, 65] width 25 height 6
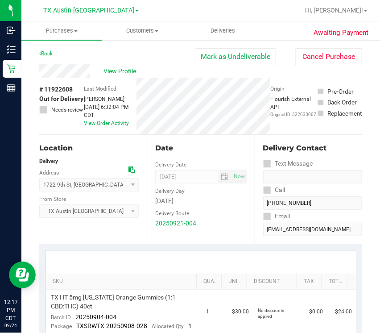
scroll to position [111, 0]
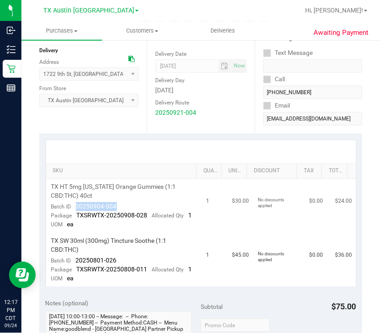
drag, startPoint x: 76, startPoint y: 207, endPoint x: 129, endPoint y: 210, distance: 52.8
click at [130, 210] on td "TX HT 5mg [US_STATE] Orange Gummies (1:1 CBD:THC) 40ct Batch ID 20250904-004 Pa…" at bounding box center [123, 206] width 155 height 54
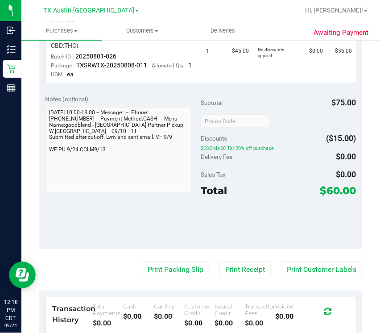
scroll to position [0, 0]
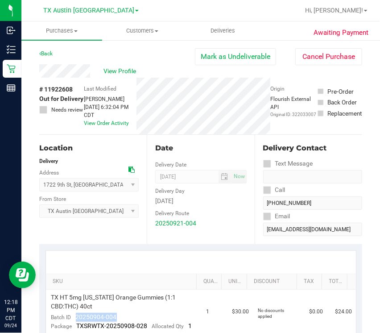
click at [68, 87] on span "# 11922608" at bounding box center [55, 89] width 33 height 9
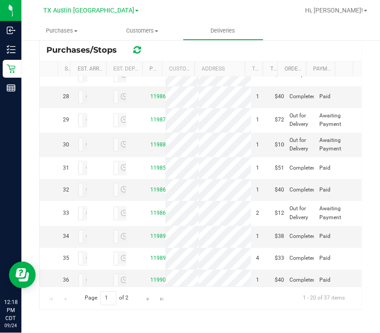
scroll to position [598, 0]
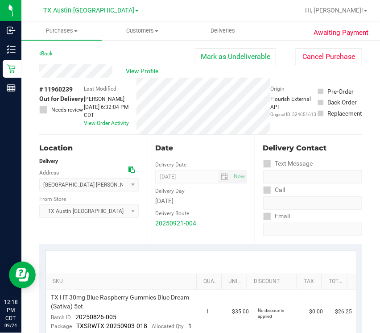
scroll to position [92, 0]
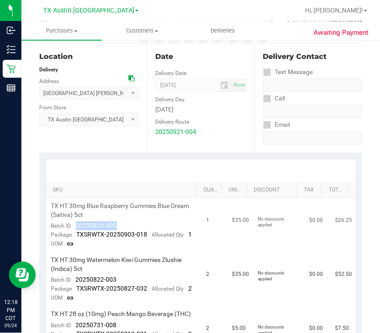
drag, startPoint x: 71, startPoint y: 224, endPoint x: 127, endPoint y: 223, distance: 55.4
click at [127, 223] on td "TX HT 30mg Blue Raspberry Gummies Blue Dream (Sativa) 5ct Batch ID 20250826-005…" at bounding box center [123, 225] width 155 height 54
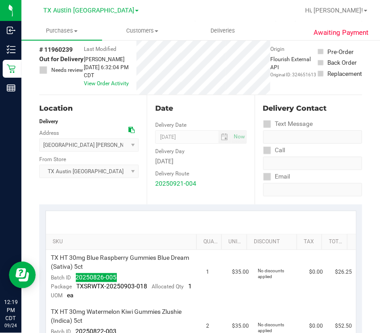
scroll to position [0, 0]
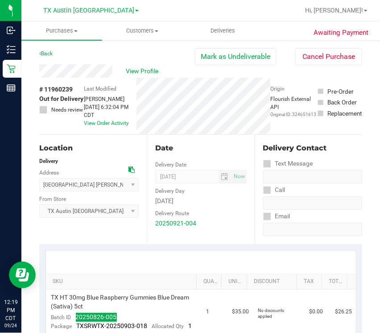
click at [62, 88] on span "# 11960239" at bounding box center [55, 89] width 33 height 9
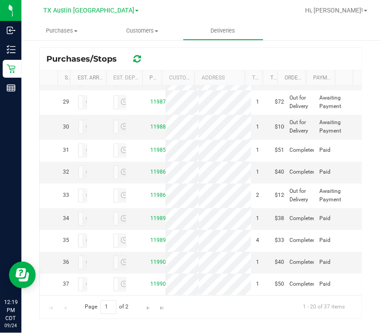
scroll to position [1034, 0]
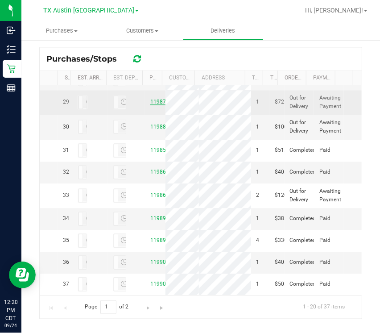
click at [151, 105] on link "11987642" at bounding box center [162, 102] width 25 height 6
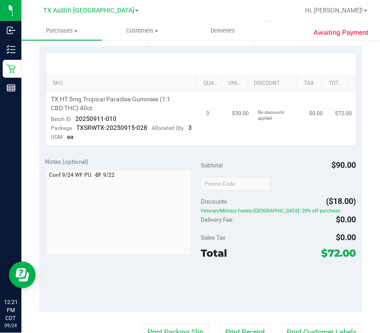
scroll to position [201, 0]
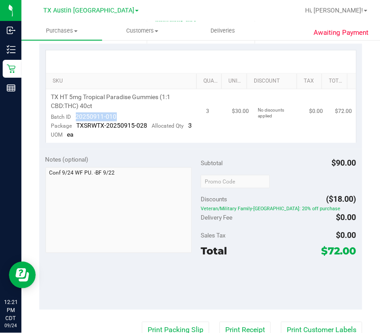
drag, startPoint x: 74, startPoint y: 117, endPoint x: 118, endPoint y: 116, distance: 43.8
click at [120, 116] on td "TX HT 5mg Tropical Paradise Gummies (1:1 CBD:THC) 40ct Batch ID 20250911-010 Pa…" at bounding box center [123, 116] width 155 height 54
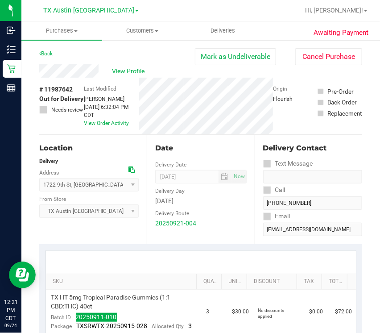
click at [56, 91] on span "# 11987642" at bounding box center [55, 89] width 33 height 9
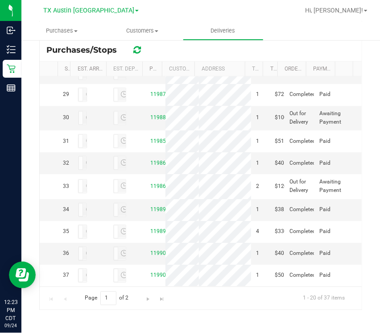
scroll to position [847, 0]
click at [151, 32] on div "11965232" at bounding box center [155, 28] width 10 height 8
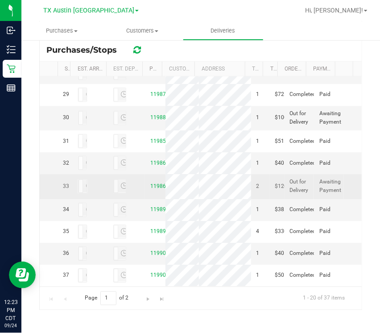
scroll to position [1187, 0]
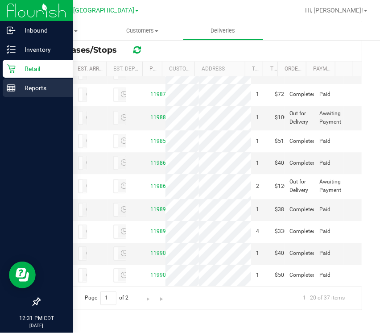
click at [16, 83] on p "Reports" at bounding box center [43, 88] width 54 height 11
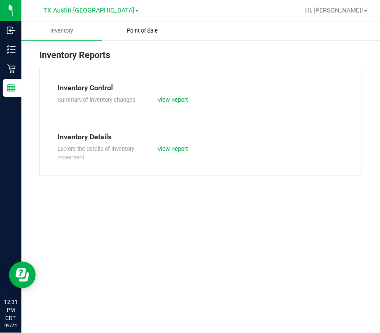
click at [139, 25] on uib-tab-heading "Point of Sale" at bounding box center [143, 31] width 80 height 18
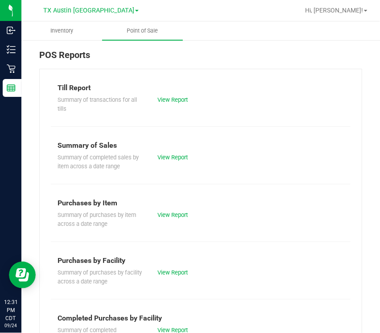
click at [153, 101] on div "View Report" at bounding box center [201, 100] width 100 height 9
click at [159, 98] on link "View Report" at bounding box center [173, 99] width 30 height 7
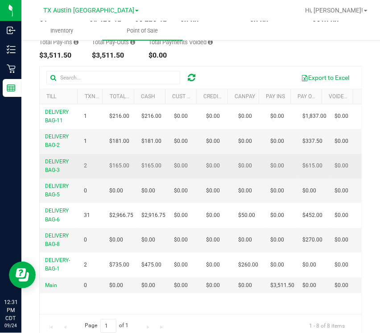
scroll to position [108, 0]
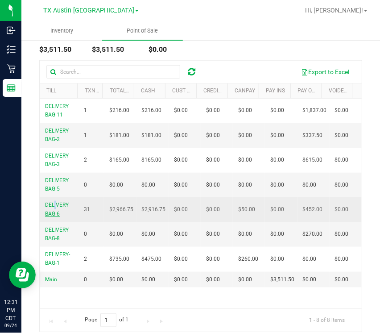
click at [54, 205] on span "DELIVERY BAG-6" at bounding box center [57, 209] width 24 height 15
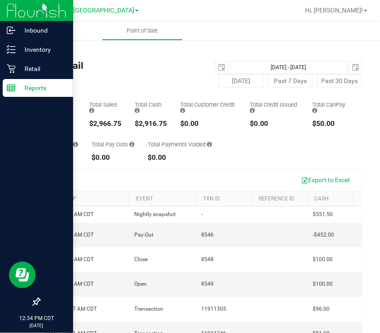
click at [26, 79] on div "Reports" at bounding box center [38, 88] width 71 height 18
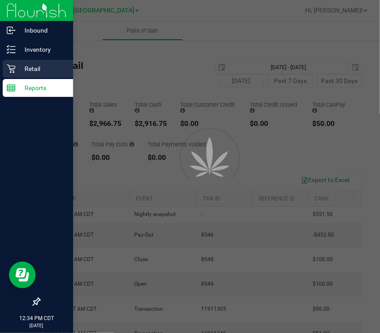
click at [25, 73] on p "Retail" at bounding box center [43, 68] width 54 height 11
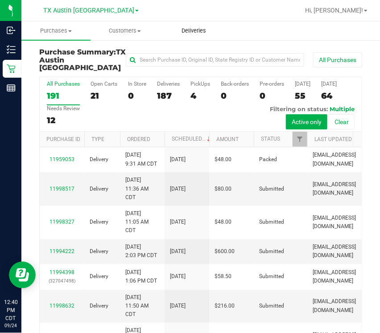
click at [190, 32] on span "Deliveries" at bounding box center [194, 31] width 49 height 8
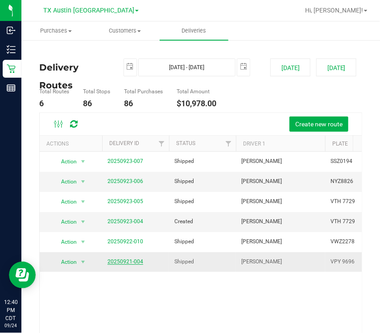
click at [123, 263] on link "20250921-004" at bounding box center [126, 262] width 36 height 6
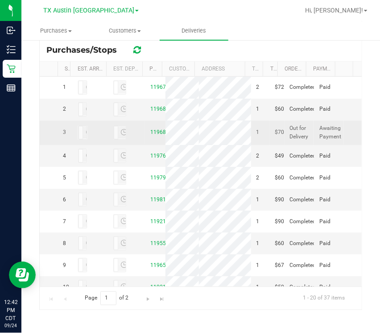
click at [195, 145] on tr "3 11968269 1 $70.00 Out for Delivery Awaiting Payment" at bounding box center [201, 133] width 322 height 25
click at [156, 135] on link "11968269" at bounding box center [162, 132] width 25 height 6
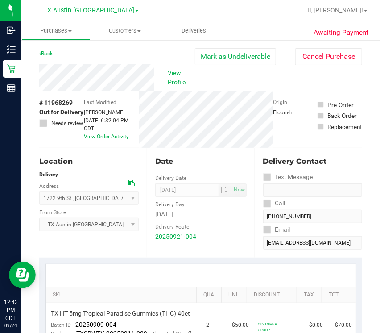
scroll to position [202, 0]
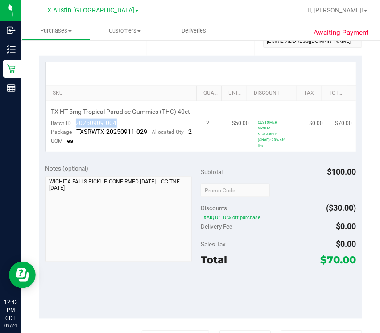
drag, startPoint x: 109, startPoint y: 128, endPoint x: 136, endPoint y: 129, distance: 26.4
click at [136, 129] on td "TX HT 5mg Tropical Paradise Gummies (THC) 40ct Batch ID 20250909-004 Package TX…" at bounding box center [123, 126] width 155 height 50
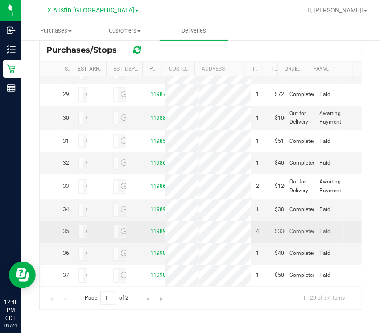
scroll to position [710, 0]
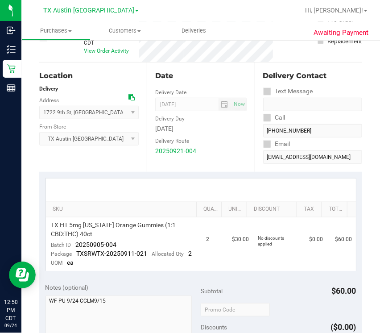
scroll to position [73, 0]
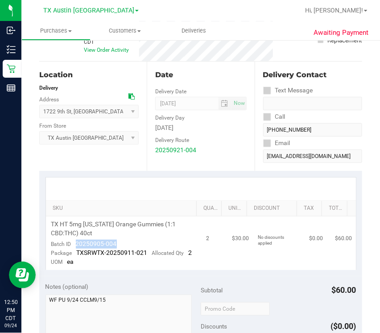
drag, startPoint x: 75, startPoint y: 246, endPoint x: 129, endPoint y: 242, distance: 53.7
click at [129, 242] on td "TX HT 5mg [US_STATE] Orange Gummies (1:1 CBD:THC) 40ct Batch ID 20250905-004 Pa…" at bounding box center [123, 244] width 155 height 54
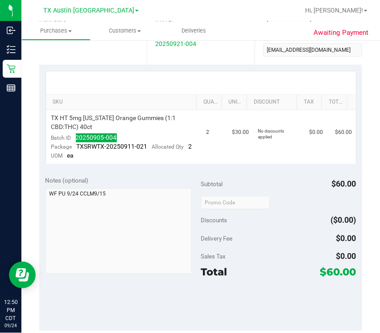
scroll to position [0, 0]
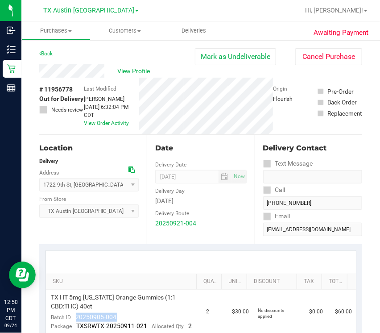
click at [67, 91] on span "# 11956778" at bounding box center [55, 89] width 33 height 9
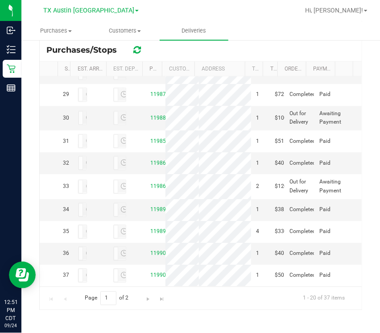
scroll to position [737, 0]
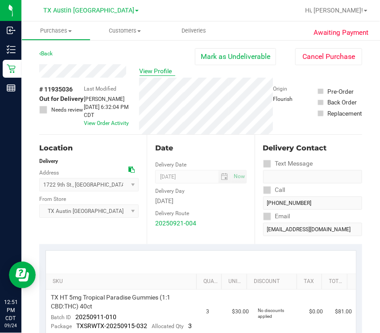
click at [155, 71] on span "View Profile" at bounding box center [158, 71] width 36 height 9
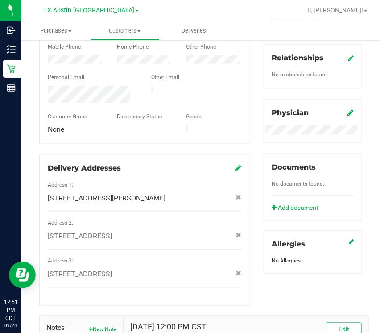
scroll to position [367, 0]
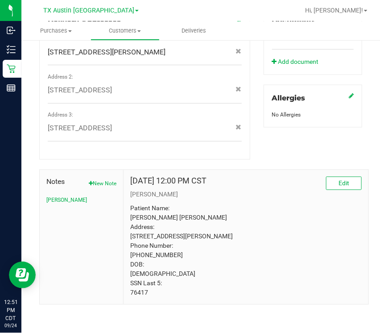
click at [140, 295] on p "Patient Name: [PERSON_NAME] [PERSON_NAME] Address: [STREET_ADDRESS][PERSON_NAME…" at bounding box center [246, 251] width 232 height 94
click at [161, 177] on h4 "[DATE] 12:00 PM CST" at bounding box center [168, 181] width 76 height 9
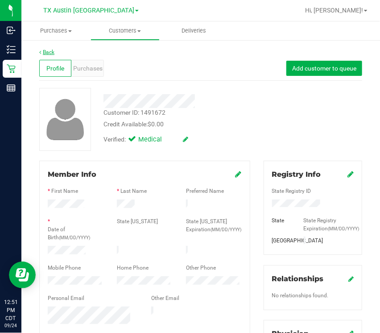
click at [48, 53] on link "Back" at bounding box center [46, 52] width 15 height 6
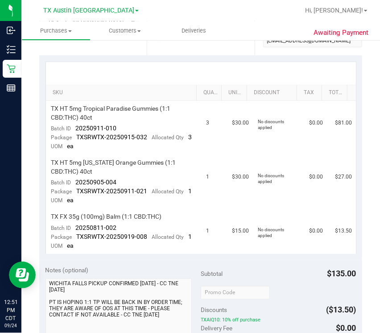
scroll to position [189, 0]
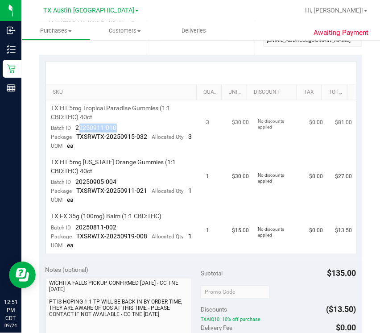
drag, startPoint x: 78, startPoint y: 127, endPoint x: 122, endPoint y: 123, distance: 43.9
click at [123, 123] on td "TX HT 5mg Tropical Paradise Gummies (1:1 CBD:THC) 40ct Batch ID 20250911-010 Pa…" at bounding box center [123, 127] width 155 height 54
drag, startPoint x: 72, startPoint y: 128, endPoint x: 126, endPoint y: 125, distance: 54.1
click at [128, 125] on td "TX HT 5mg Tropical Paradise Gummies (1:1 CBD:THC) 40ct Batch ID 20250911-010 Pa…" at bounding box center [123, 127] width 155 height 54
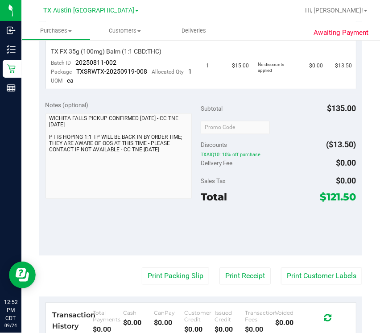
scroll to position [0, 0]
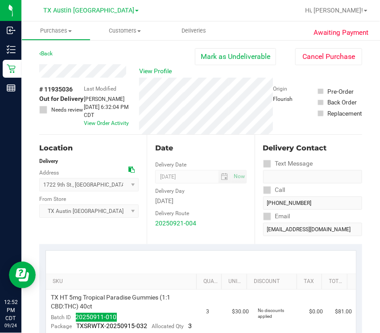
click at [69, 90] on span "# 11935036" at bounding box center [55, 89] width 33 height 9
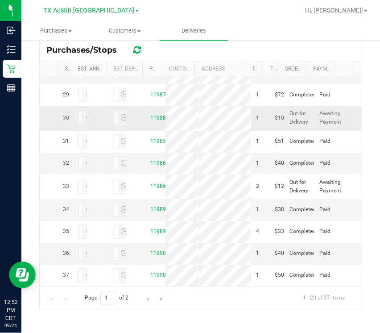
scroll to position [1195, 0]
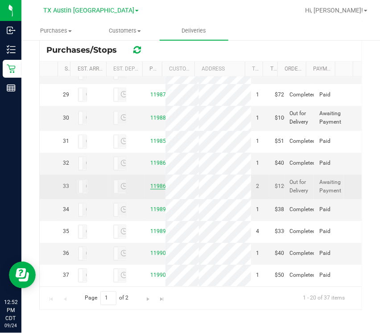
click at [155, 184] on link "11986279" at bounding box center [162, 187] width 25 height 6
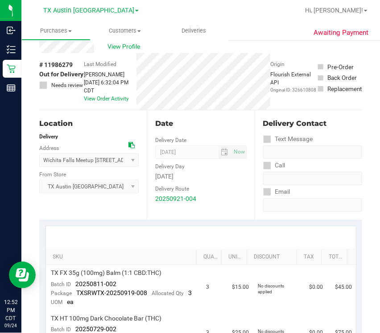
scroll to position [25, 0]
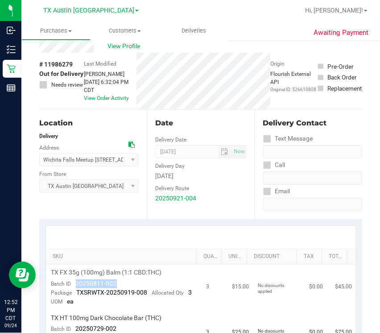
drag, startPoint x: 75, startPoint y: 282, endPoint x: 128, endPoint y: 283, distance: 52.3
click at [129, 284] on td "TX FX 35g (100mg) Balm (1:1 CBD:THC) Batch ID 20250811-002 Package TXSRWTX-2025…" at bounding box center [123, 288] width 155 height 46
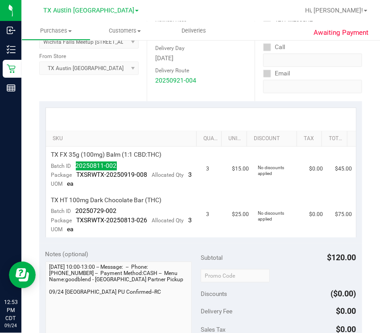
scroll to position [0, 0]
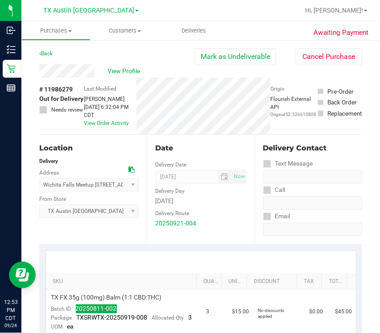
click at [61, 92] on span "# 11986279" at bounding box center [55, 89] width 33 height 9
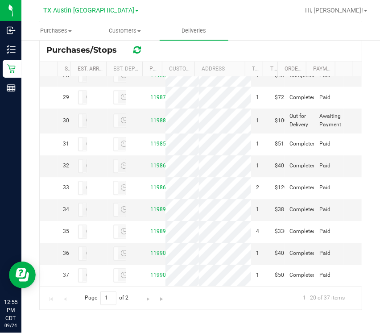
scroll to position [1018, 0]
